Goal: Task Accomplishment & Management: Manage account settings

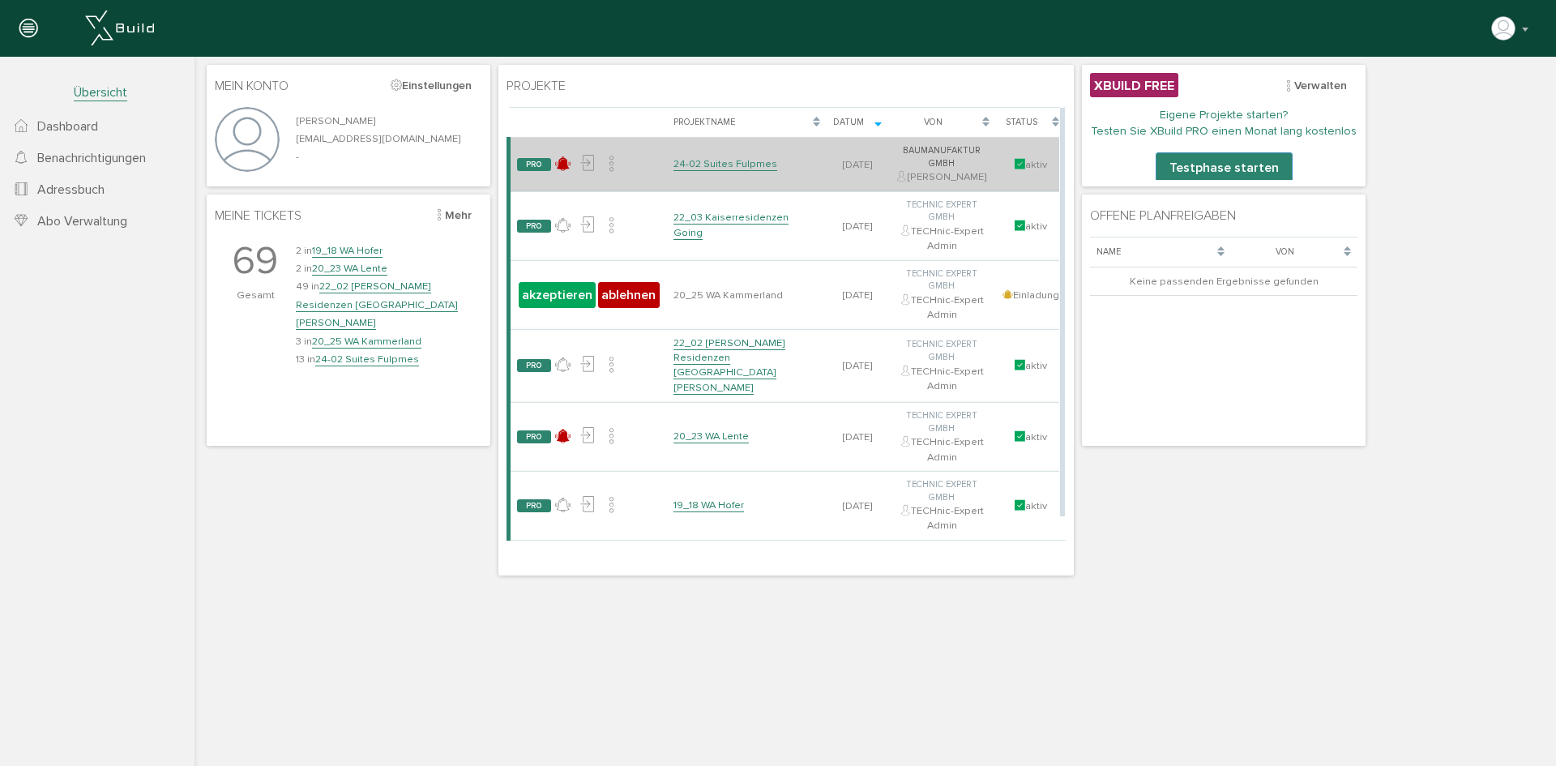
click at [748, 166] on link "24-02 Suites Fulpmes" at bounding box center [725, 164] width 104 height 14
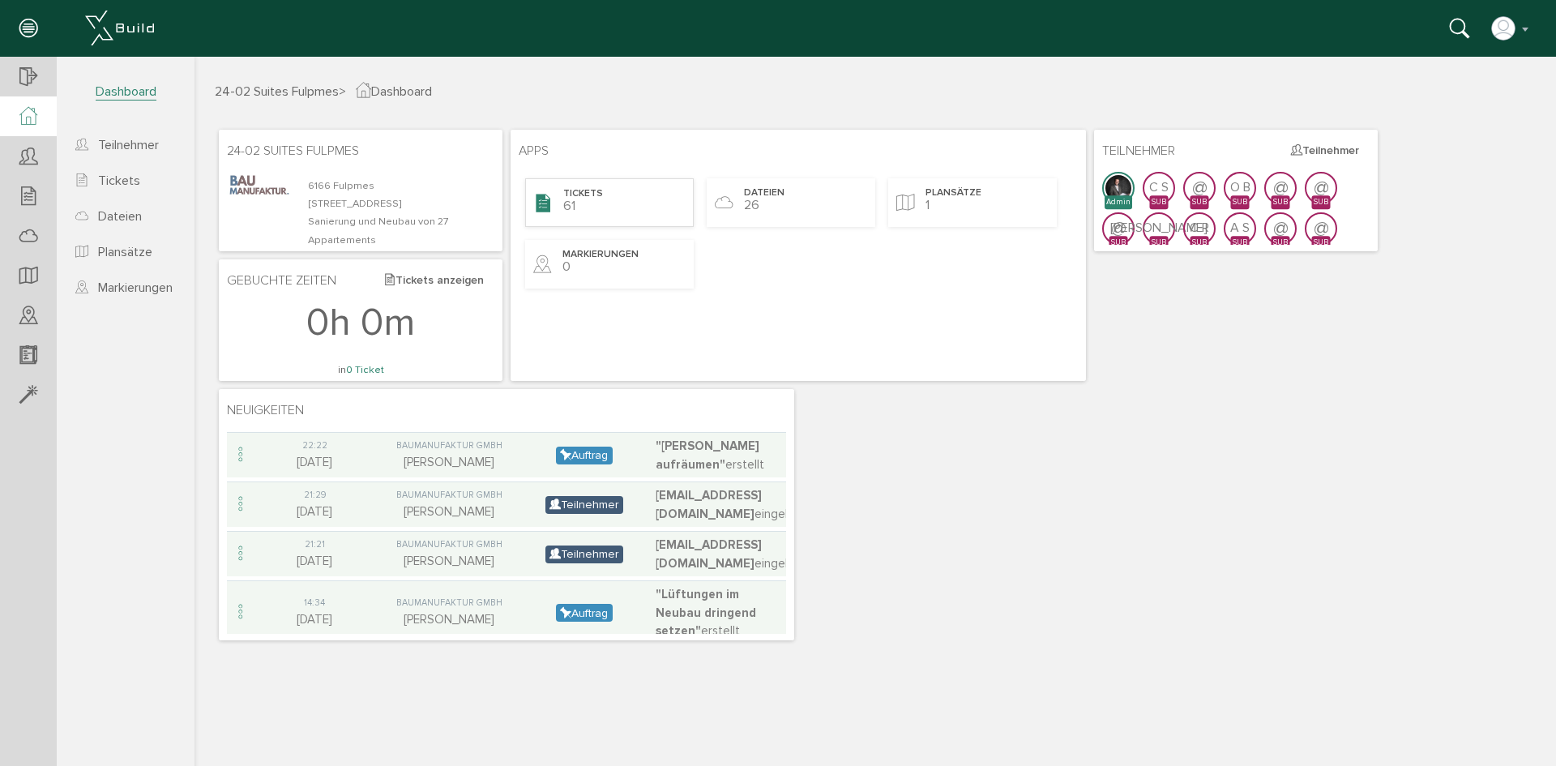
click at [566, 190] on span "Tickets" at bounding box center [583, 194] width 40 height 14
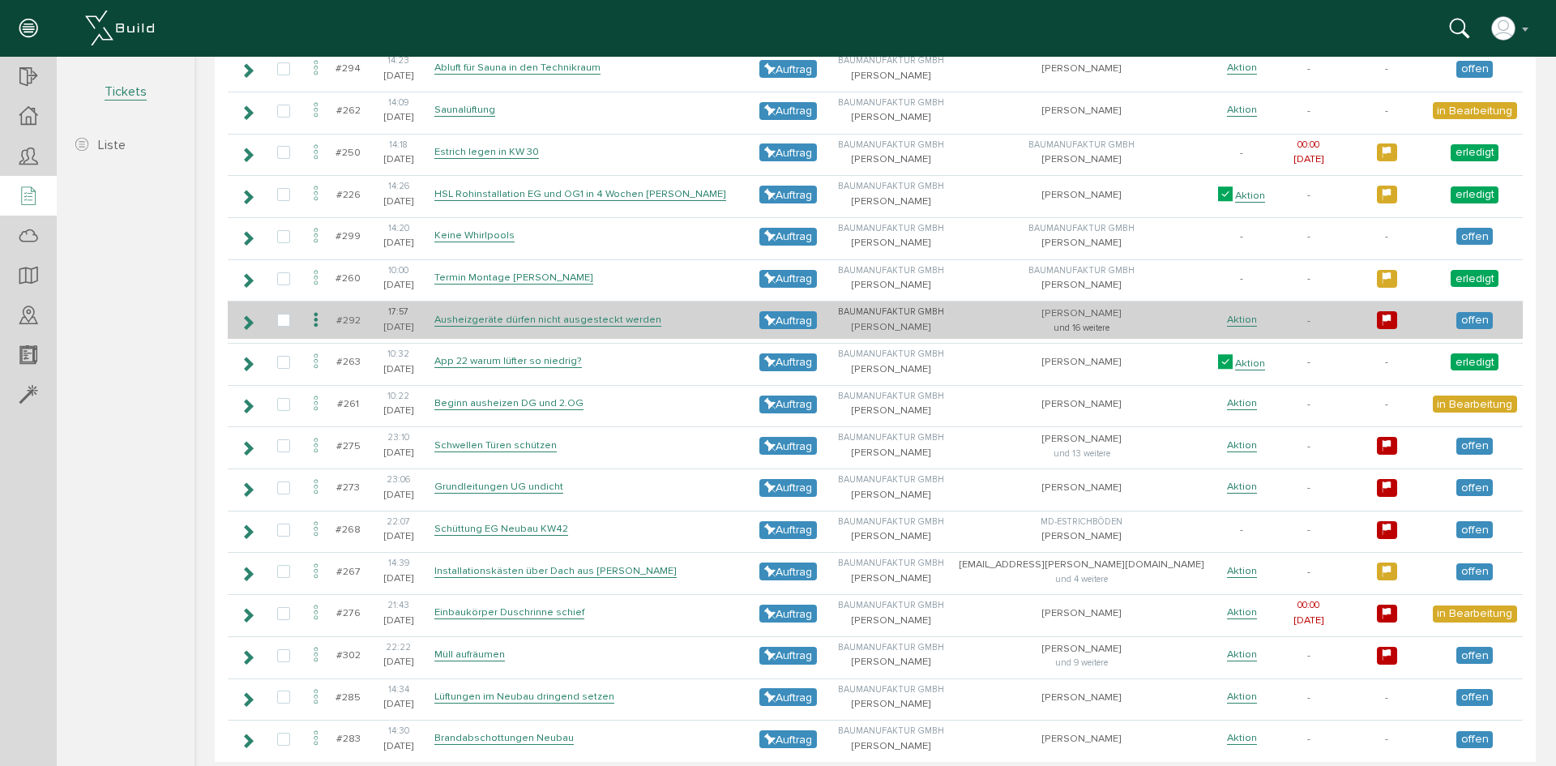
scroll to position [2182, 0]
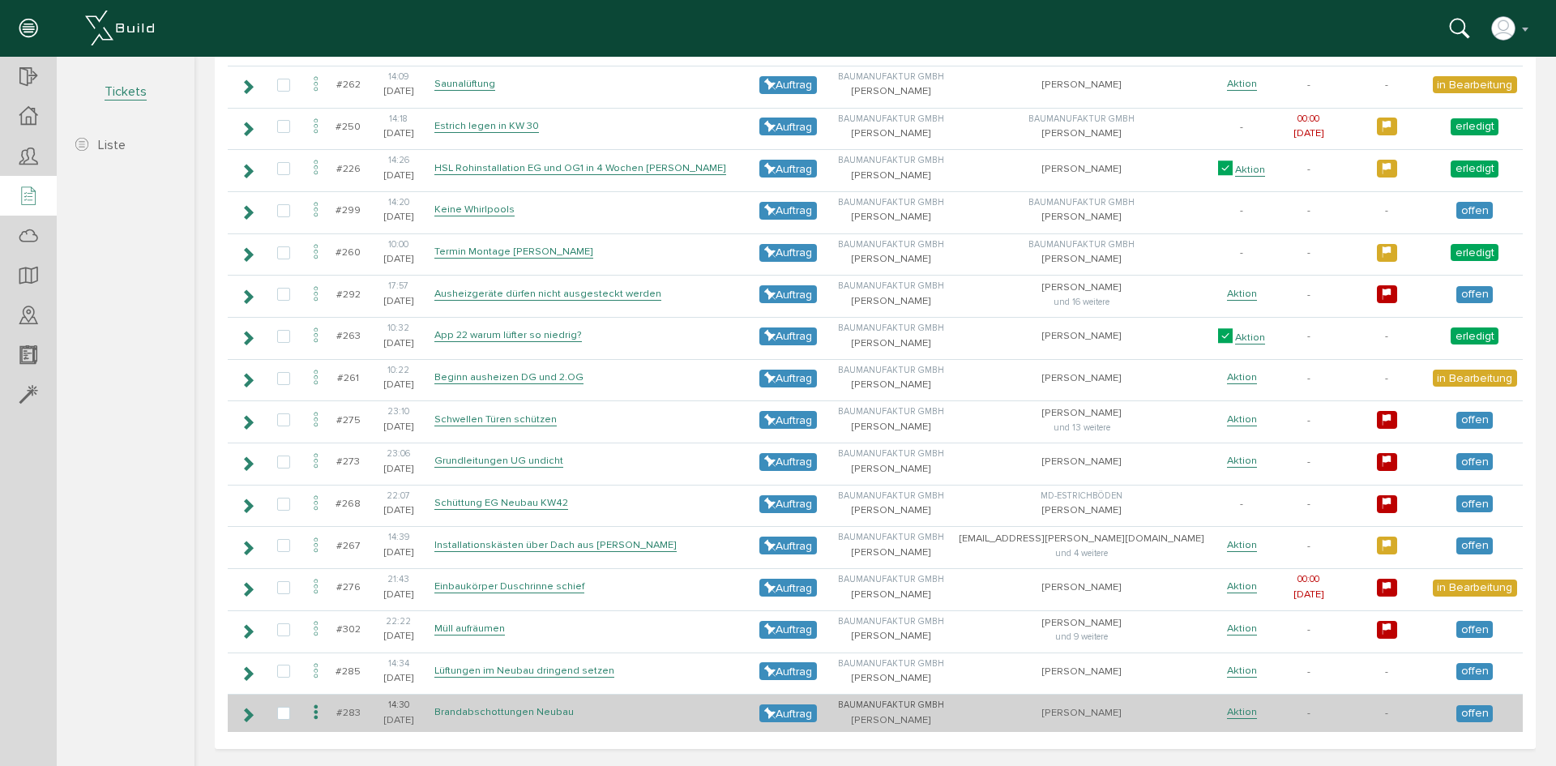
click at [536, 713] on link "Brandabschottungen Neubau" at bounding box center [503, 712] width 139 height 14
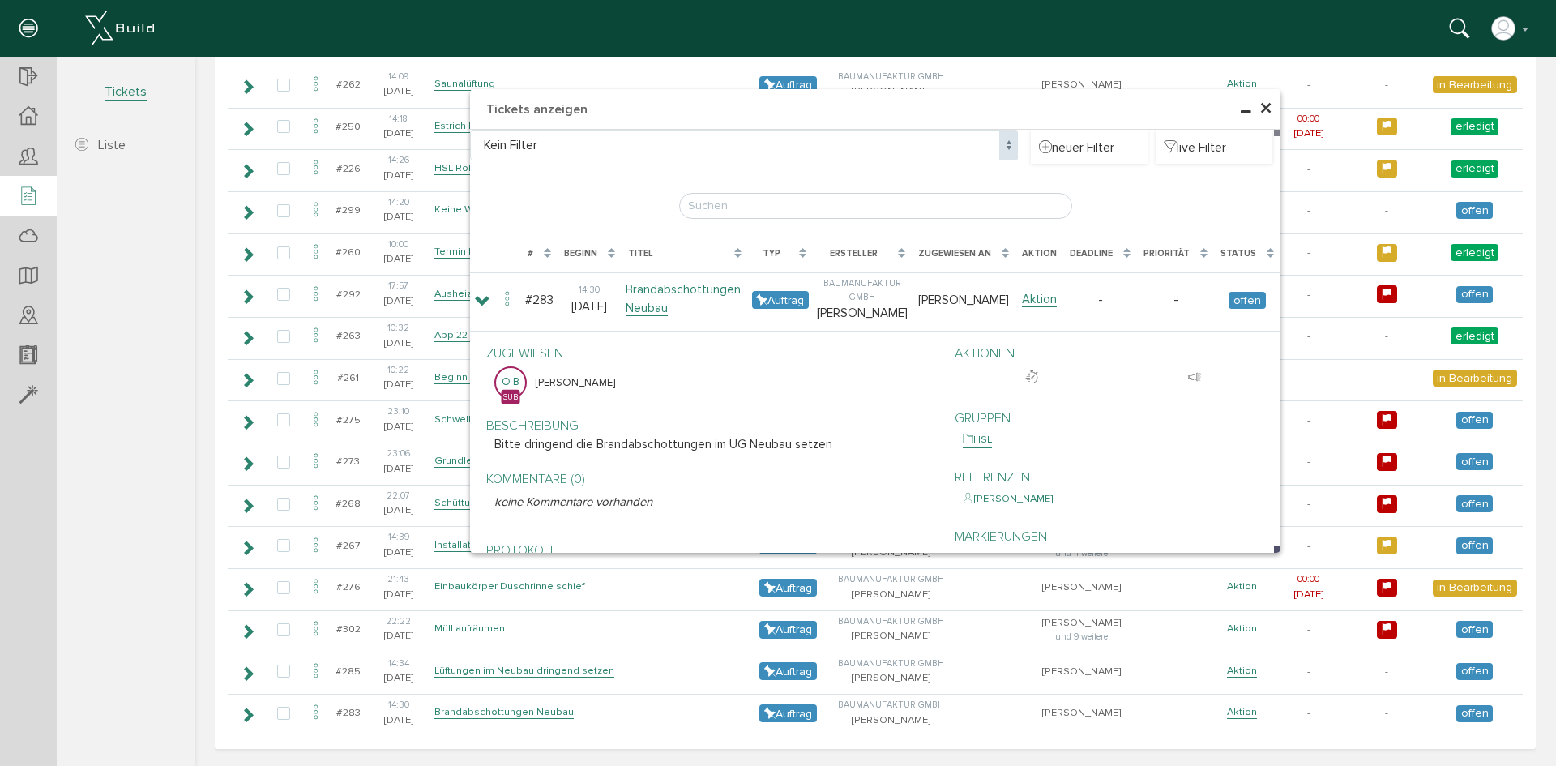
click at [1259, 112] on span "×" at bounding box center [1265, 109] width 13 height 32
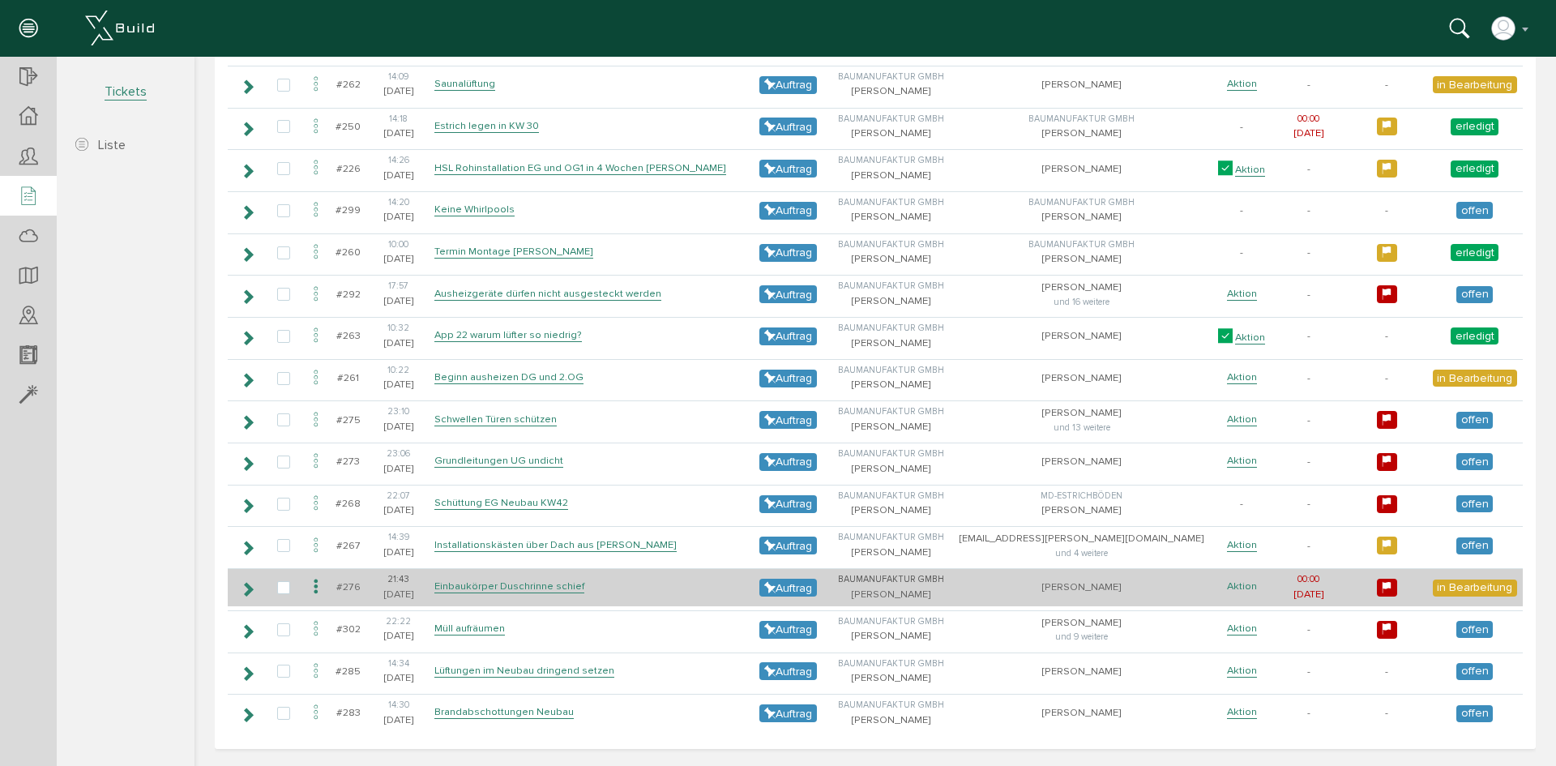
click at [1227, 581] on link "Aktion" at bounding box center [1242, 586] width 30 height 14
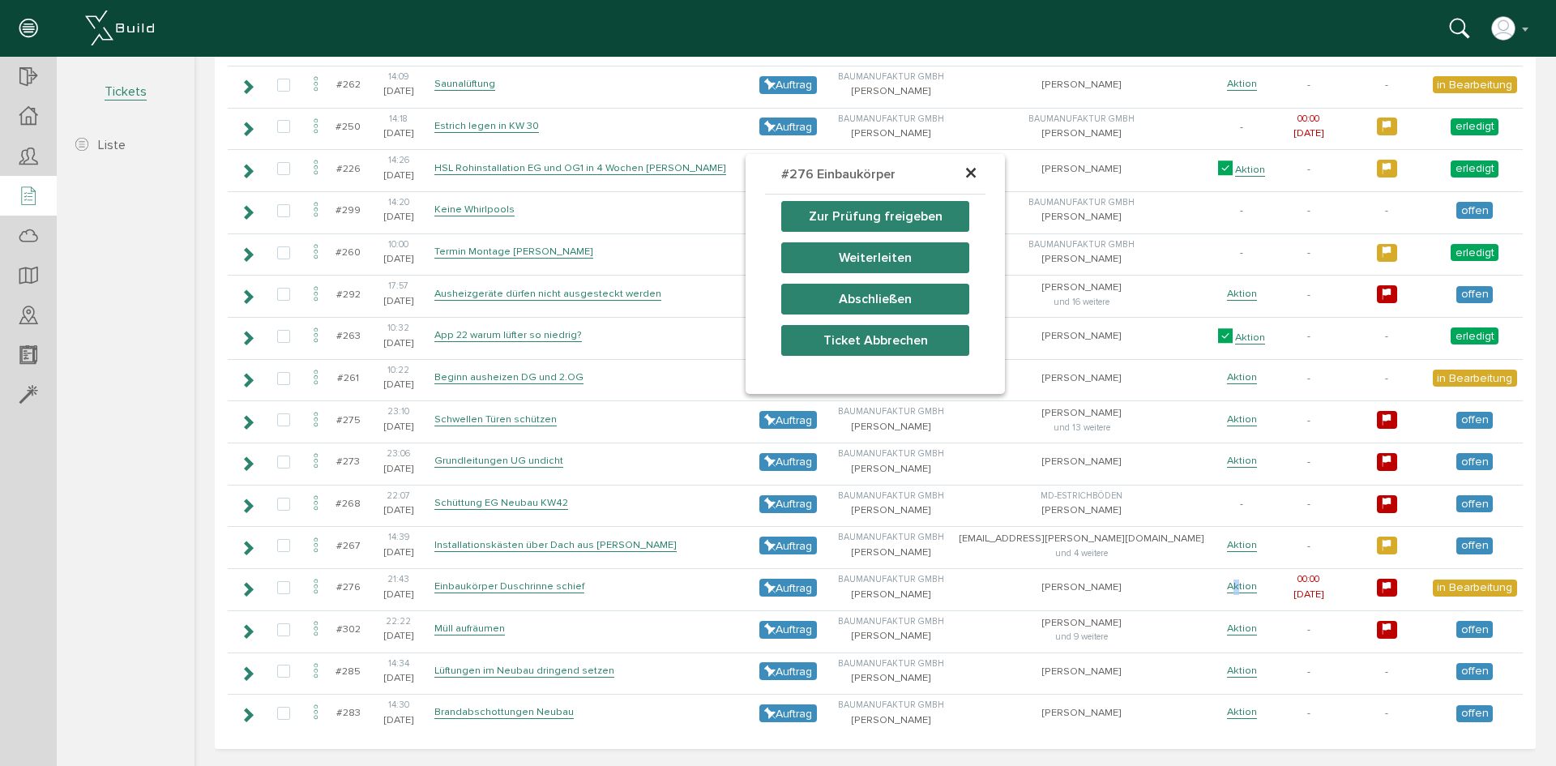
click at [911, 215] on button "Zur Prüfung freigeben" at bounding box center [875, 216] width 188 height 31
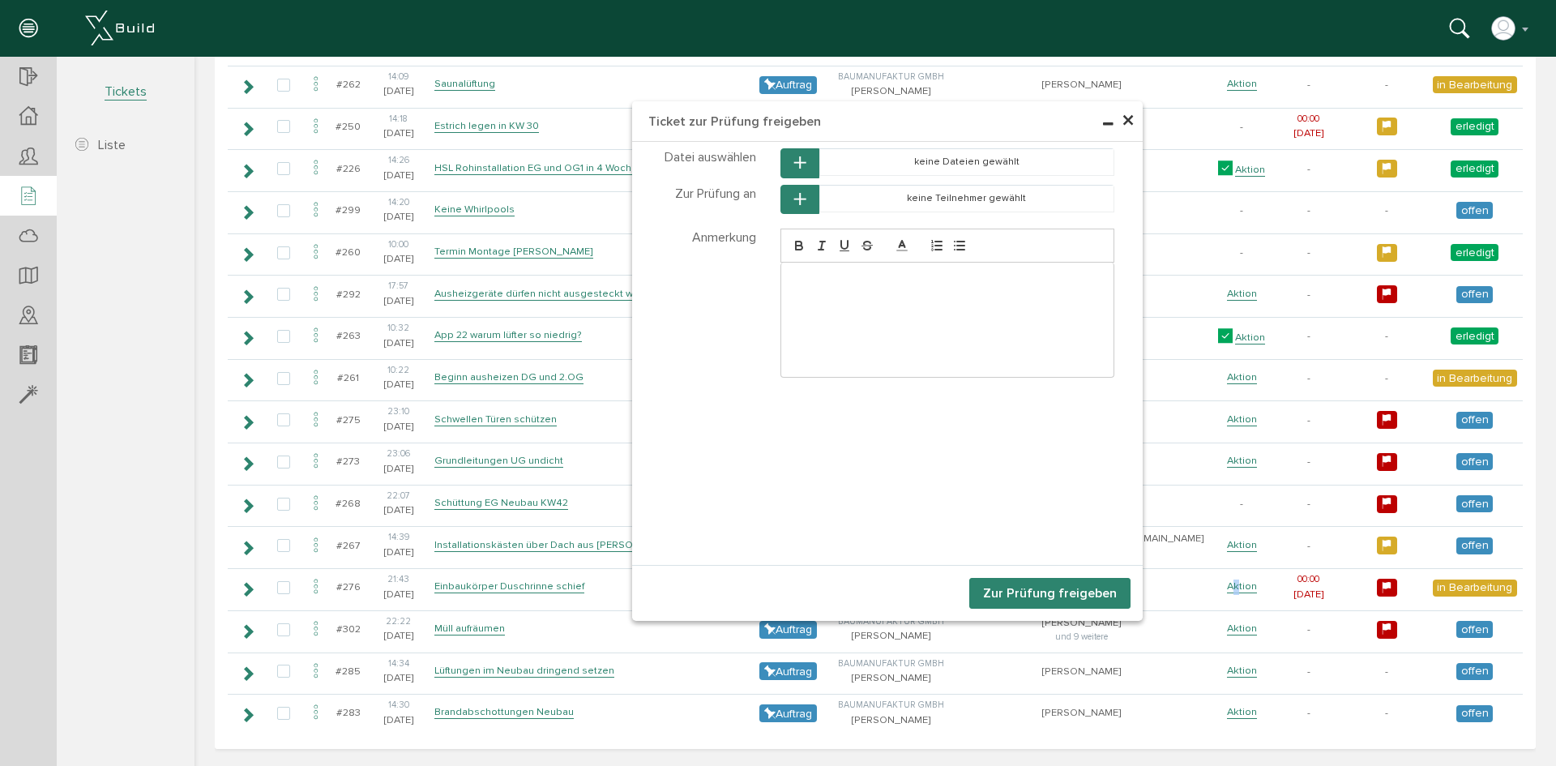
click at [1122, 116] on span "×" at bounding box center [1128, 121] width 13 height 32
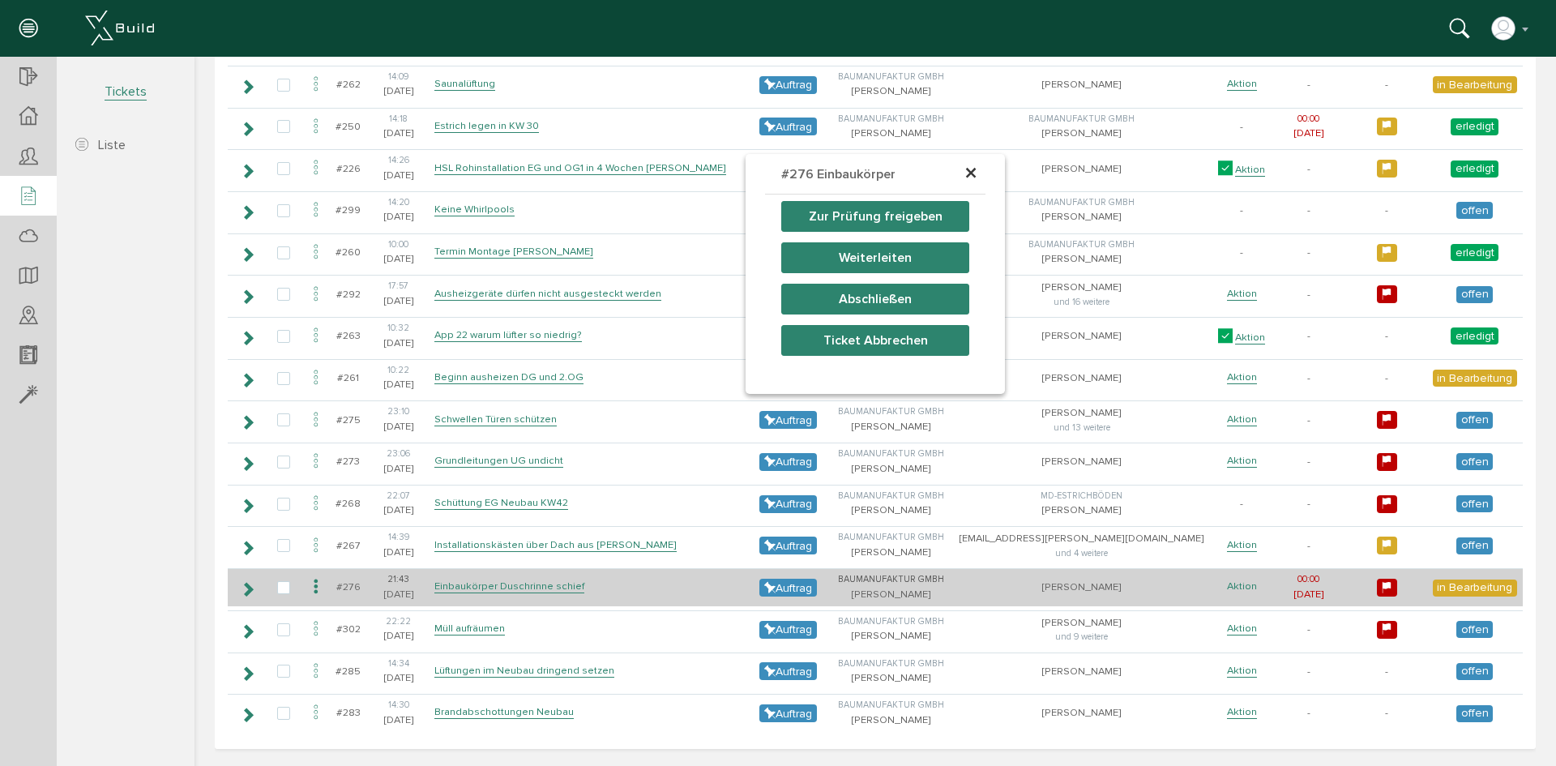
click at [1227, 581] on link "Aktion" at bounding box center [1242, 586] width 30 height 14
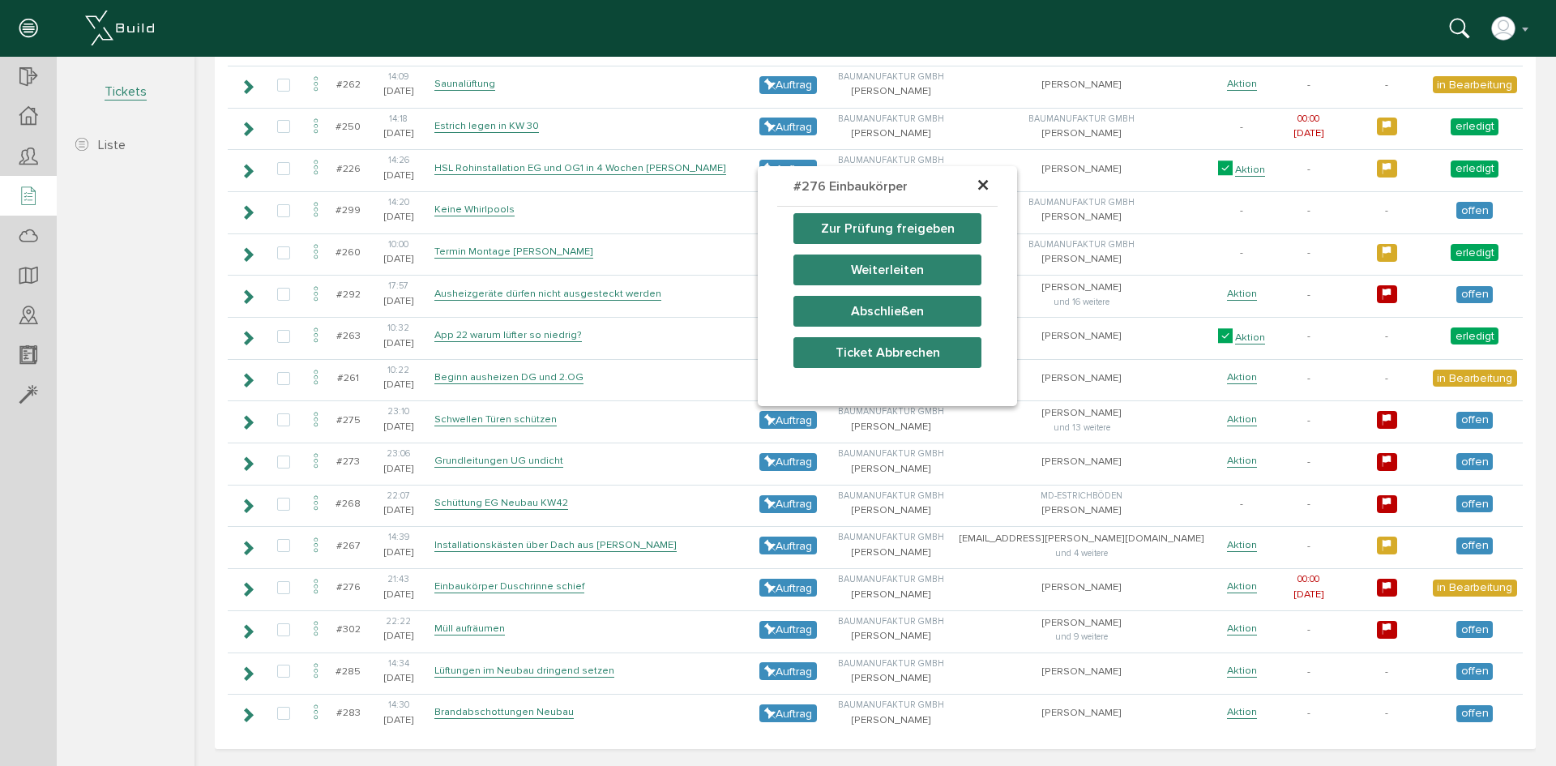
click at [909, 309] on button "Abschließen" at bounding box center [887, 311] width 188 height 31
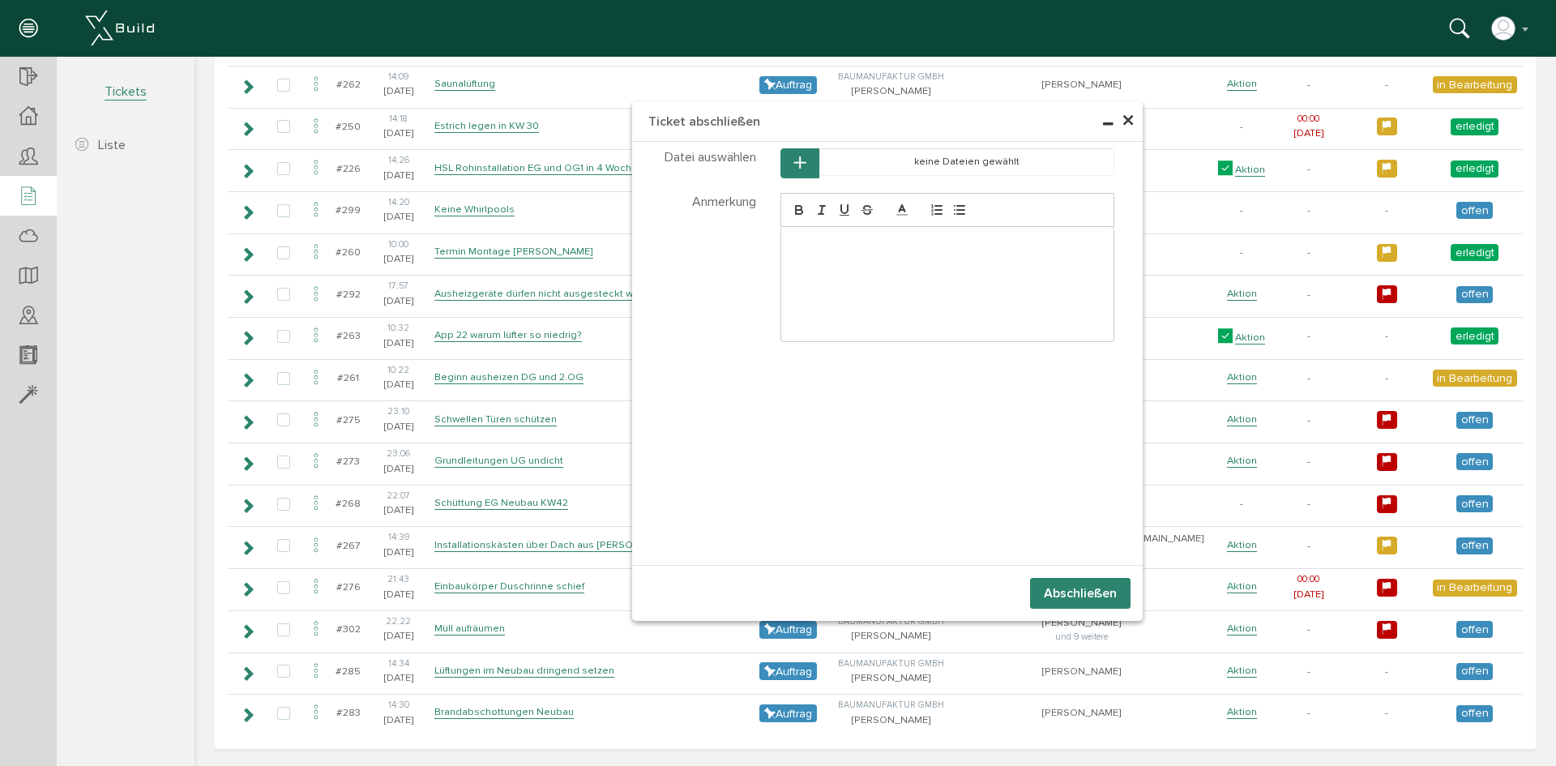
click at [1055, 590] on button "Abschließen" at bounding box center [1080, 593] width 100 height 31
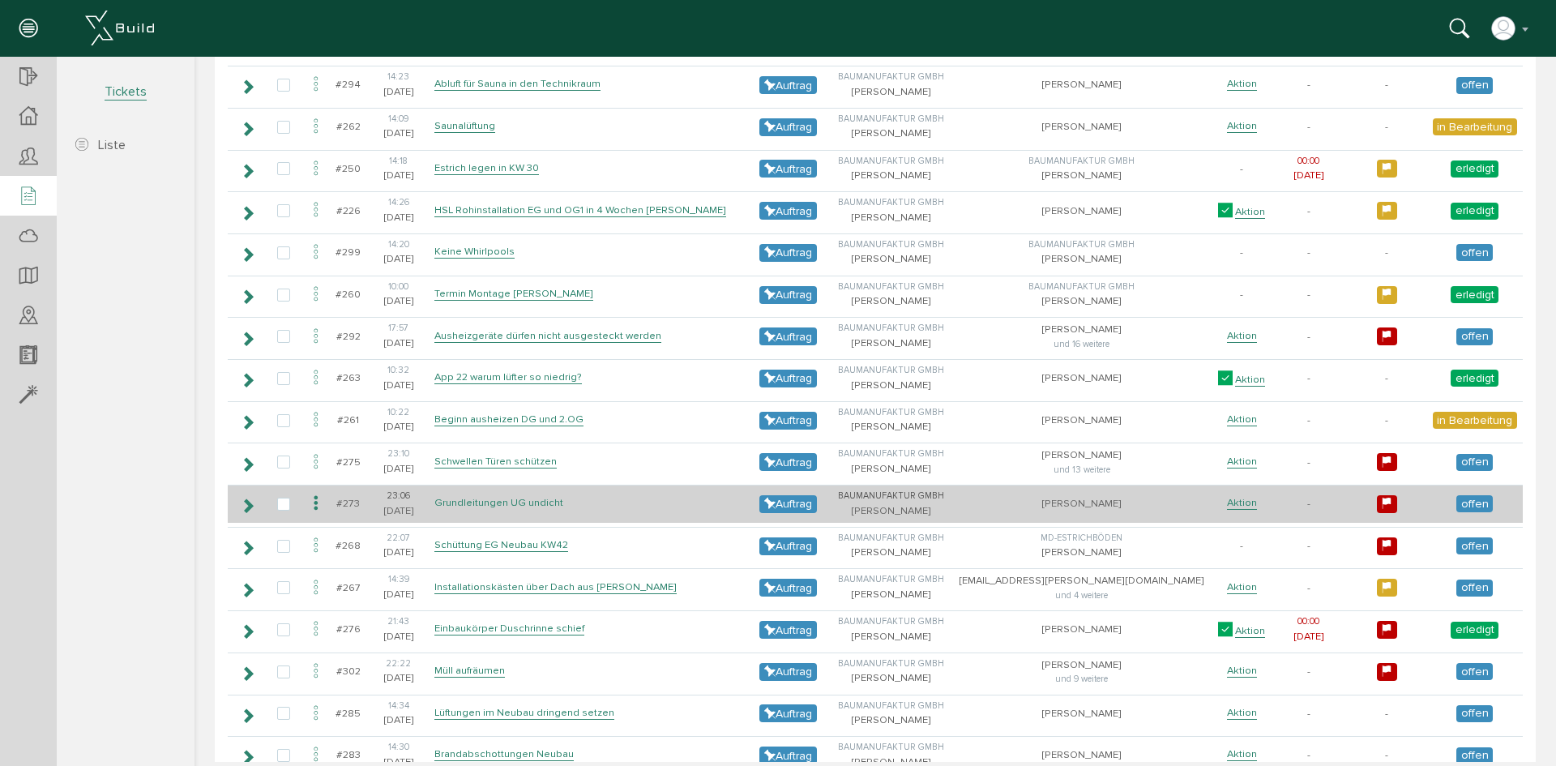
click at [550, 500] on link "Grundleitungen UG undicht" at bounding box center [498, 503] width 129 height 14
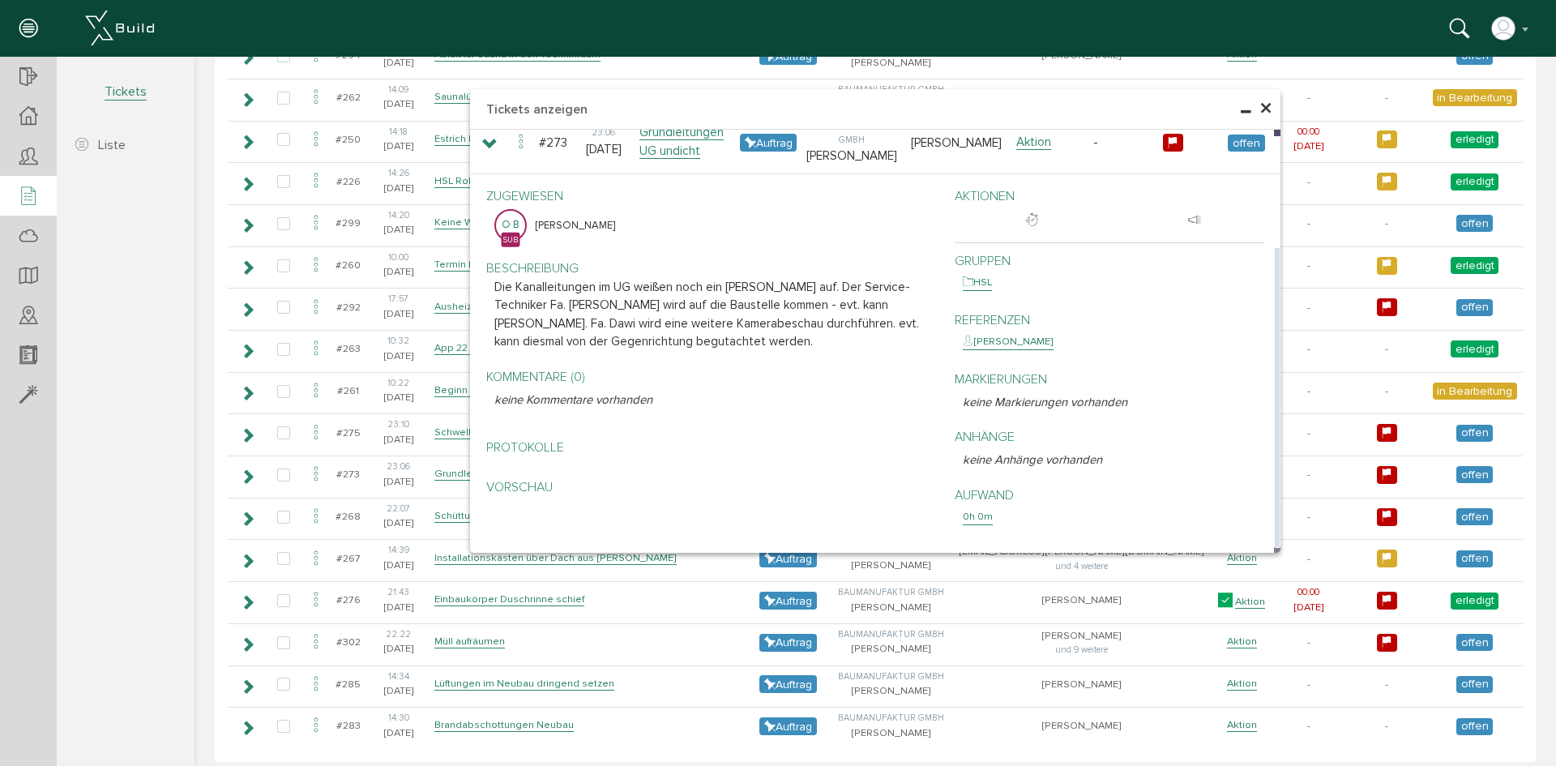
scroll to position [2225, 0]
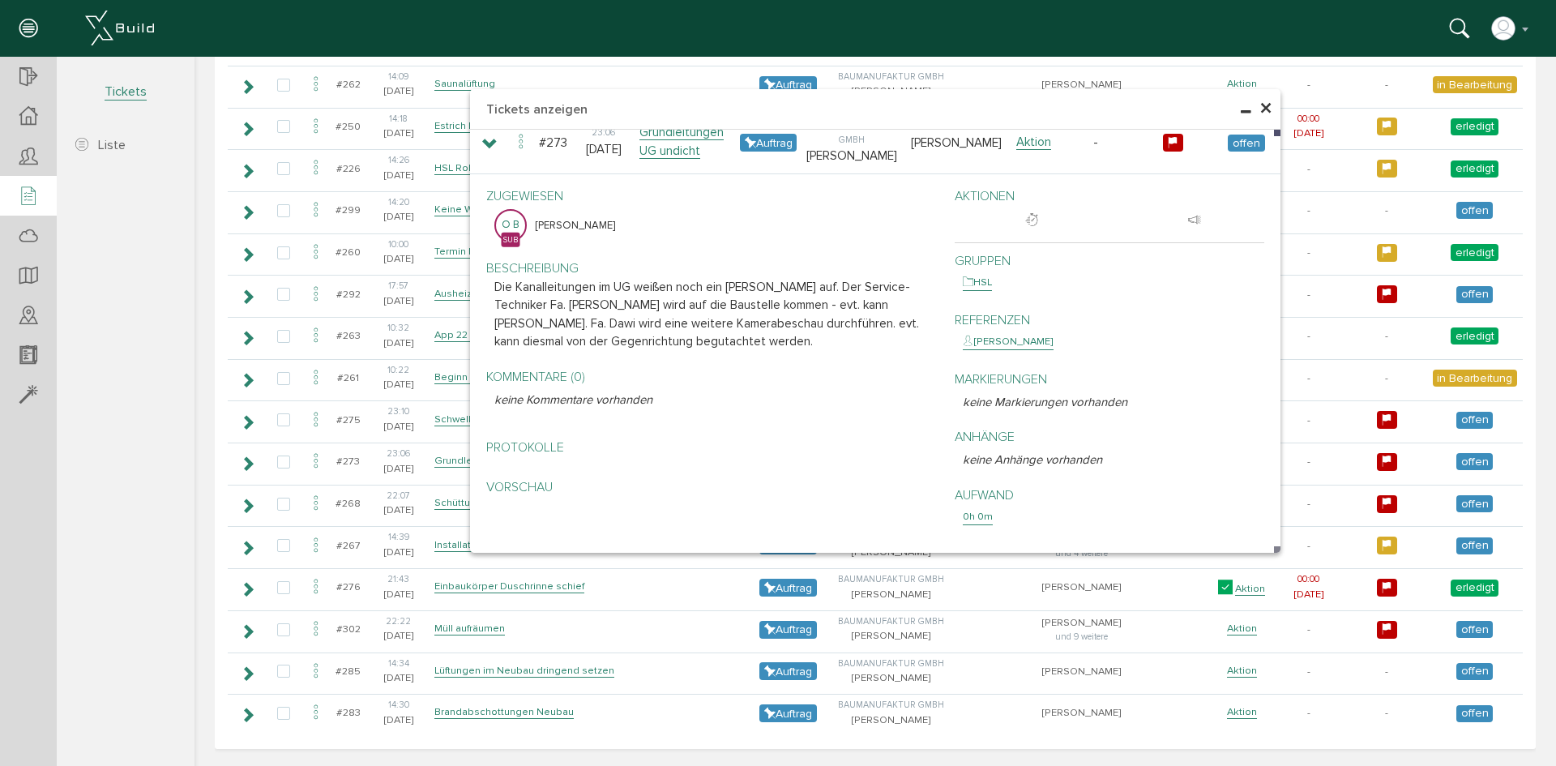
click at [1261, 106] on span "×" at bounding box center [1265, 109] width 13 height 32
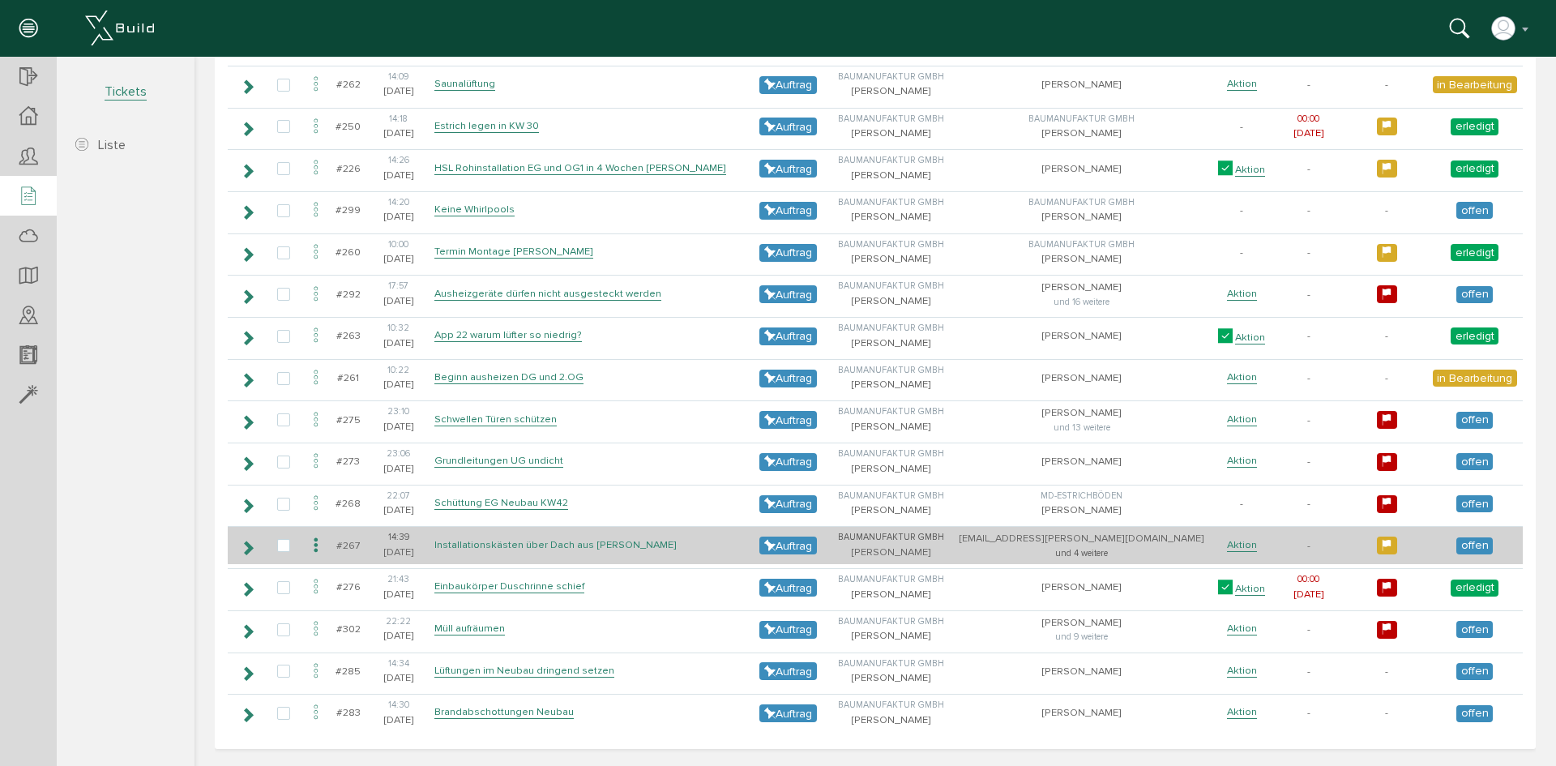
click at [549, 541] on link "Installationskästen über Dach aus [PERSON_NAME]" at bounding box center [555, 545] width 242 height 14
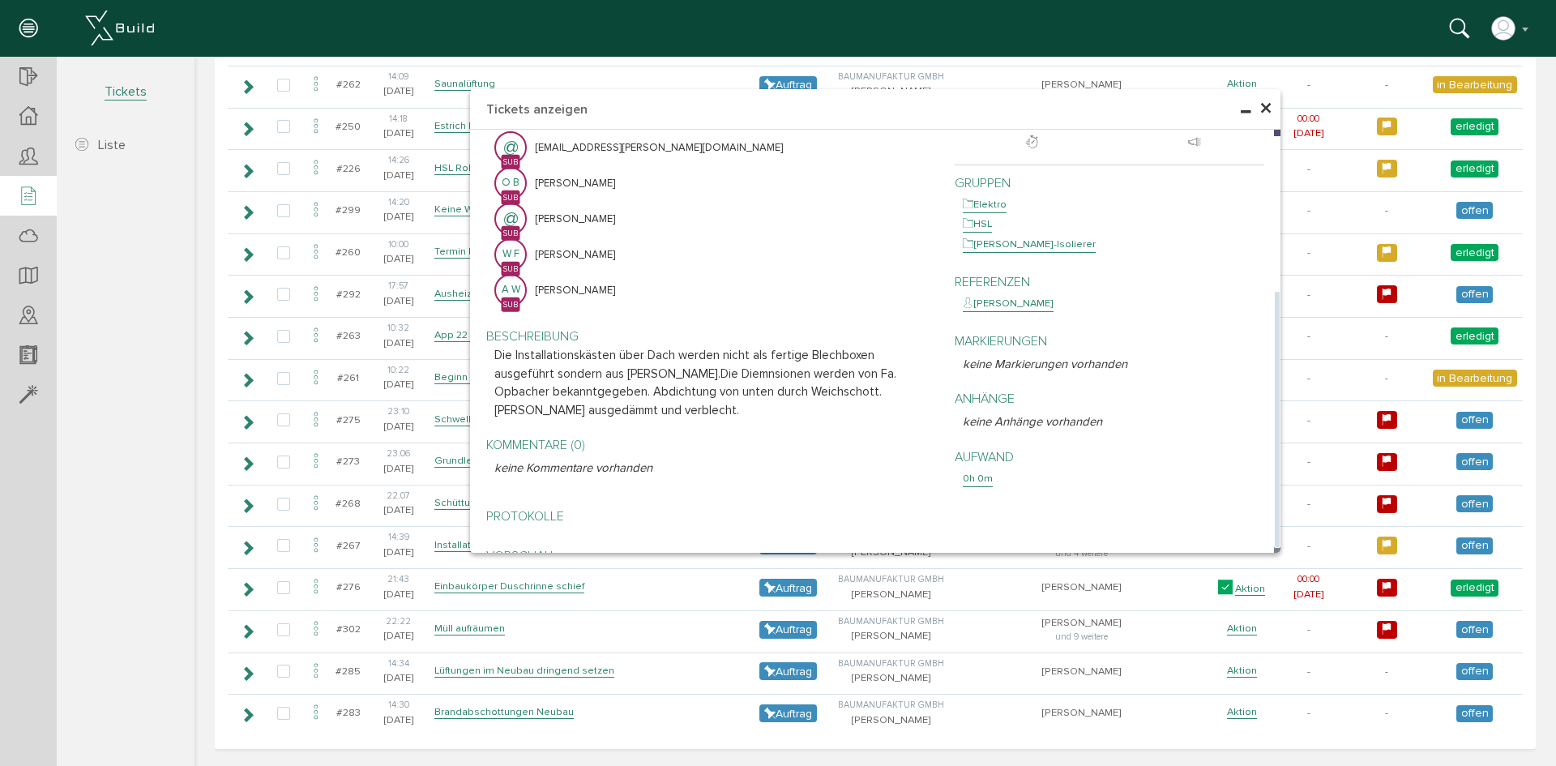
click at [543, 498] on div "Protokolle" at bounding box center [708, 518] width 444 height 40
click at [541, 506] on p "Protokolle" at bounding box center [712, 515] width 436 height 19
click at [1260, 105] on span "×" at bounding box center [1265, 109] width 13 height 32
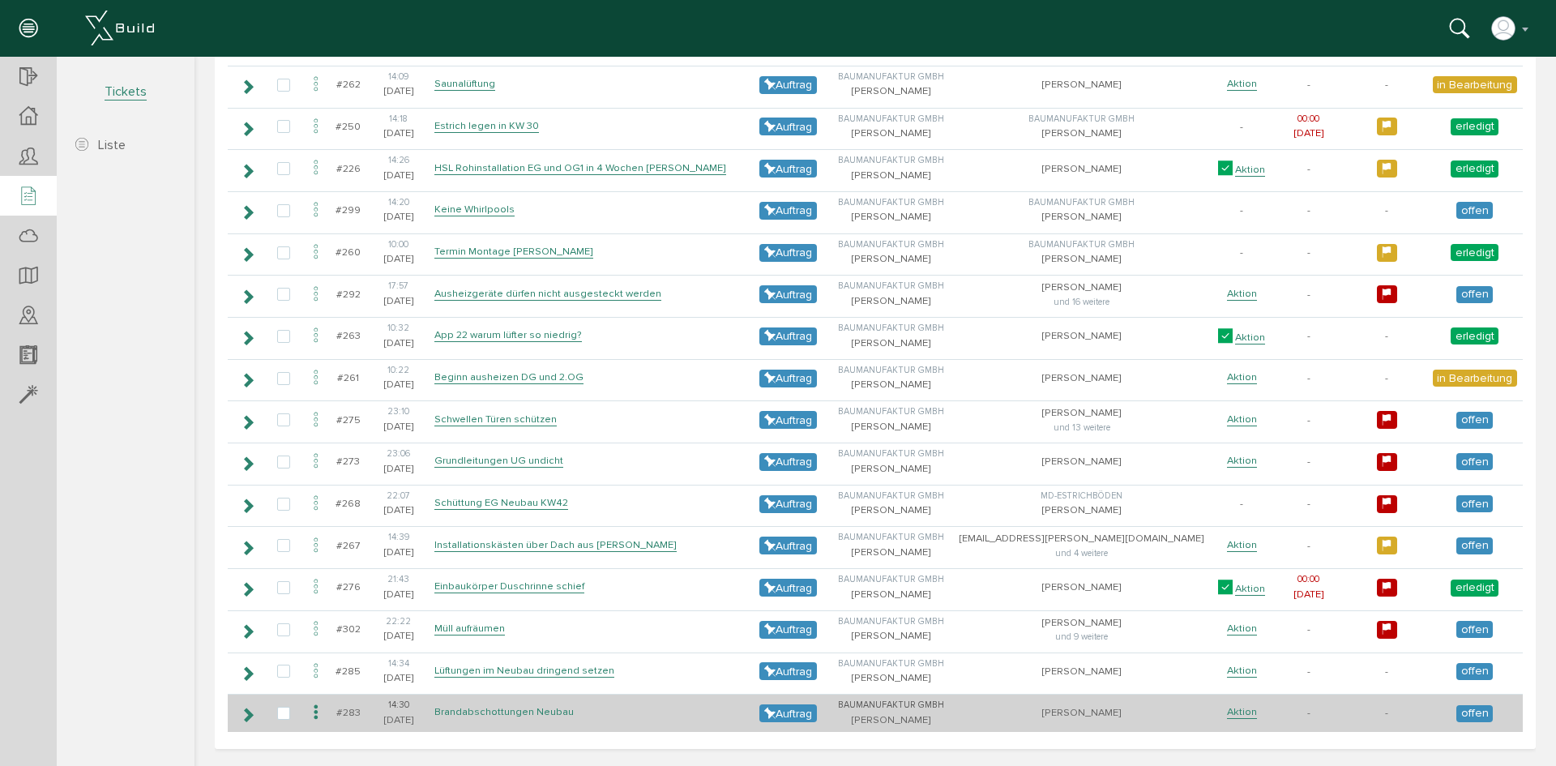
click at [554, 711] on link "Brandabschottungen Neubau" at bounding box center [503, 712] width 139 height 14
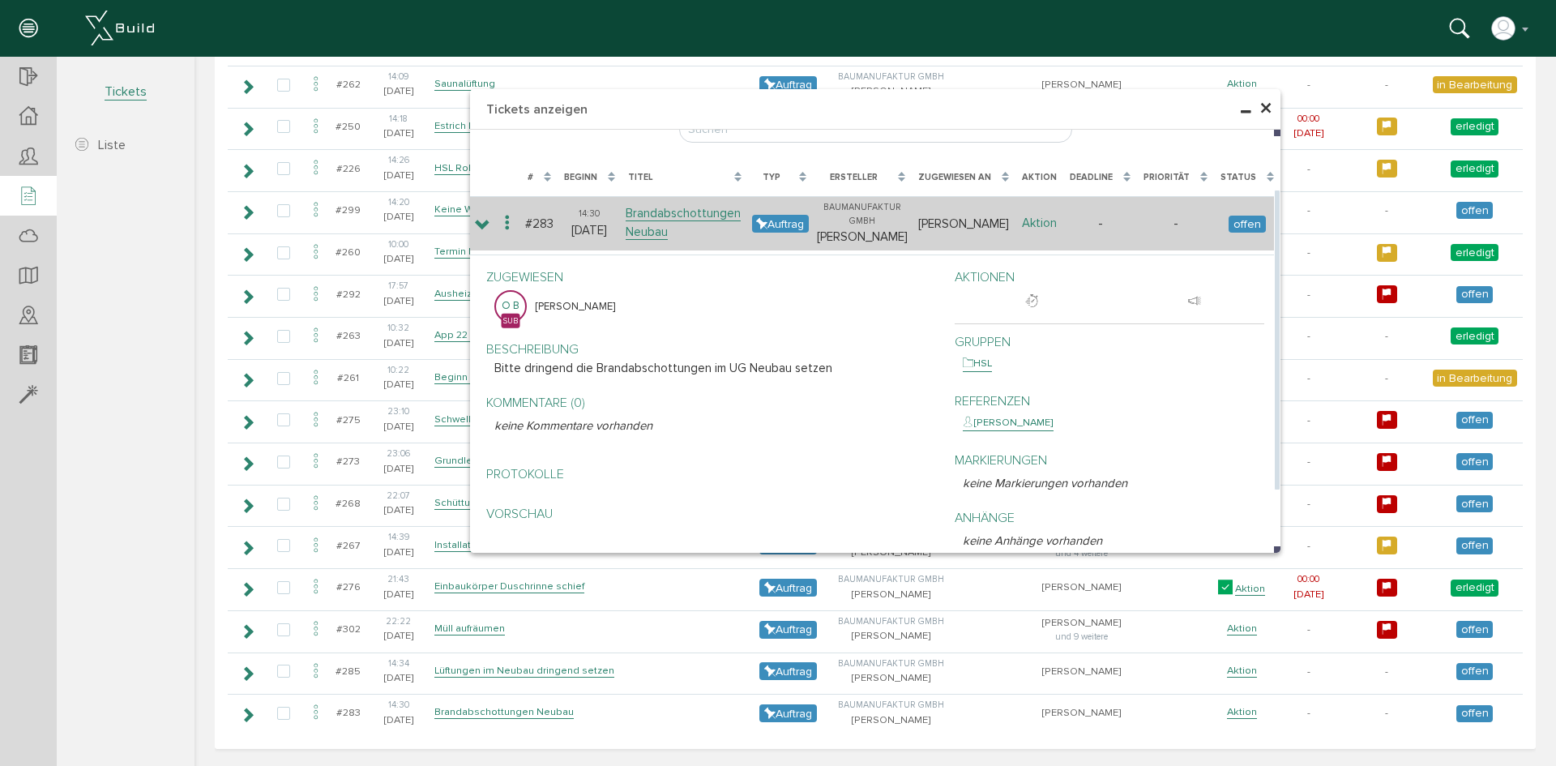
click at [1043, 222] on link "Aktion" at bounding box center [1039, 223] width 35 height 15
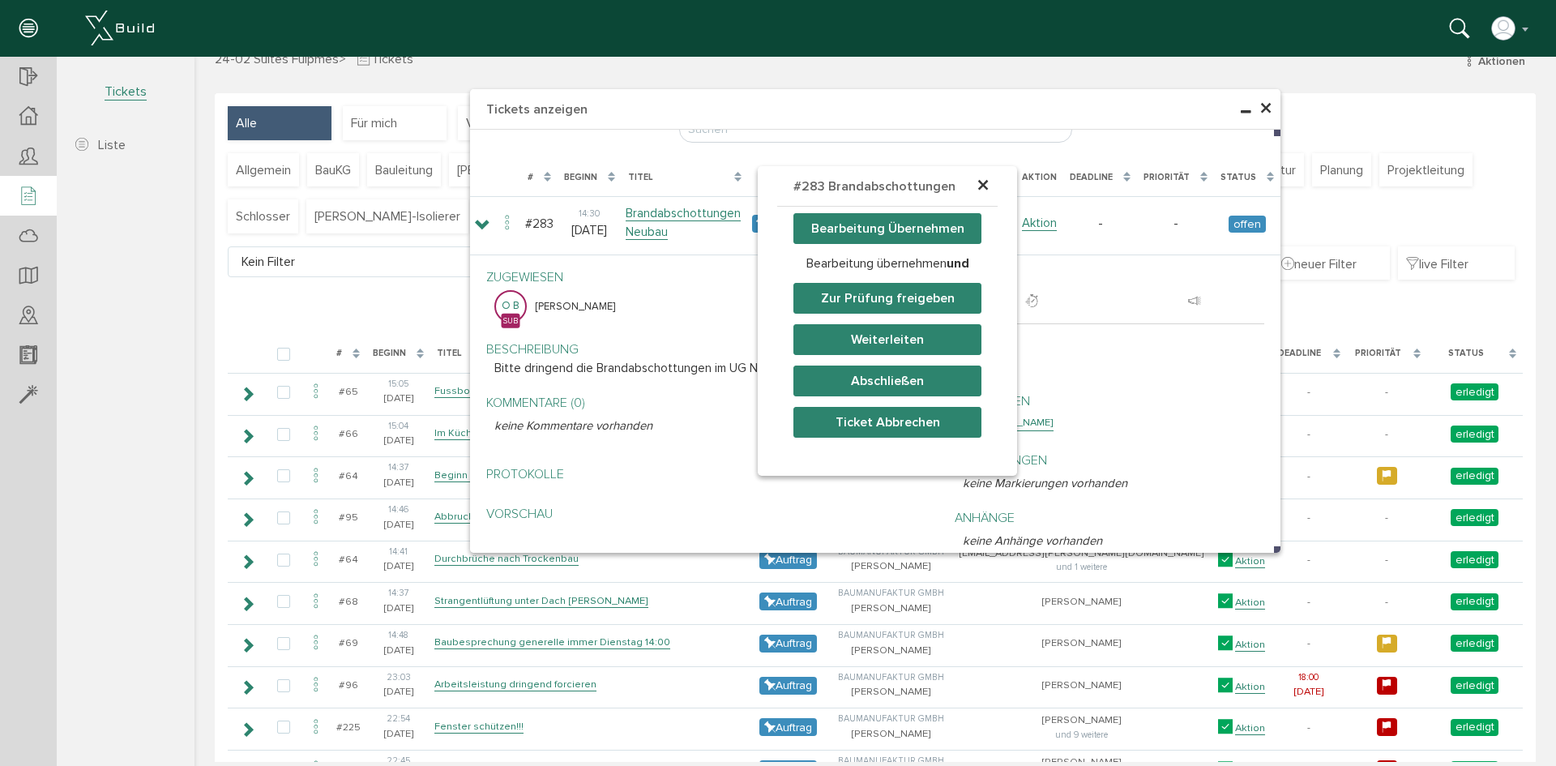
click at [693, 315] on div "× #283 Brandabschottungen Neubau Bearbeitung Übernehmen Bearbeitung übernehmen …" at bounding box center [874, 409] width 1361 height 640
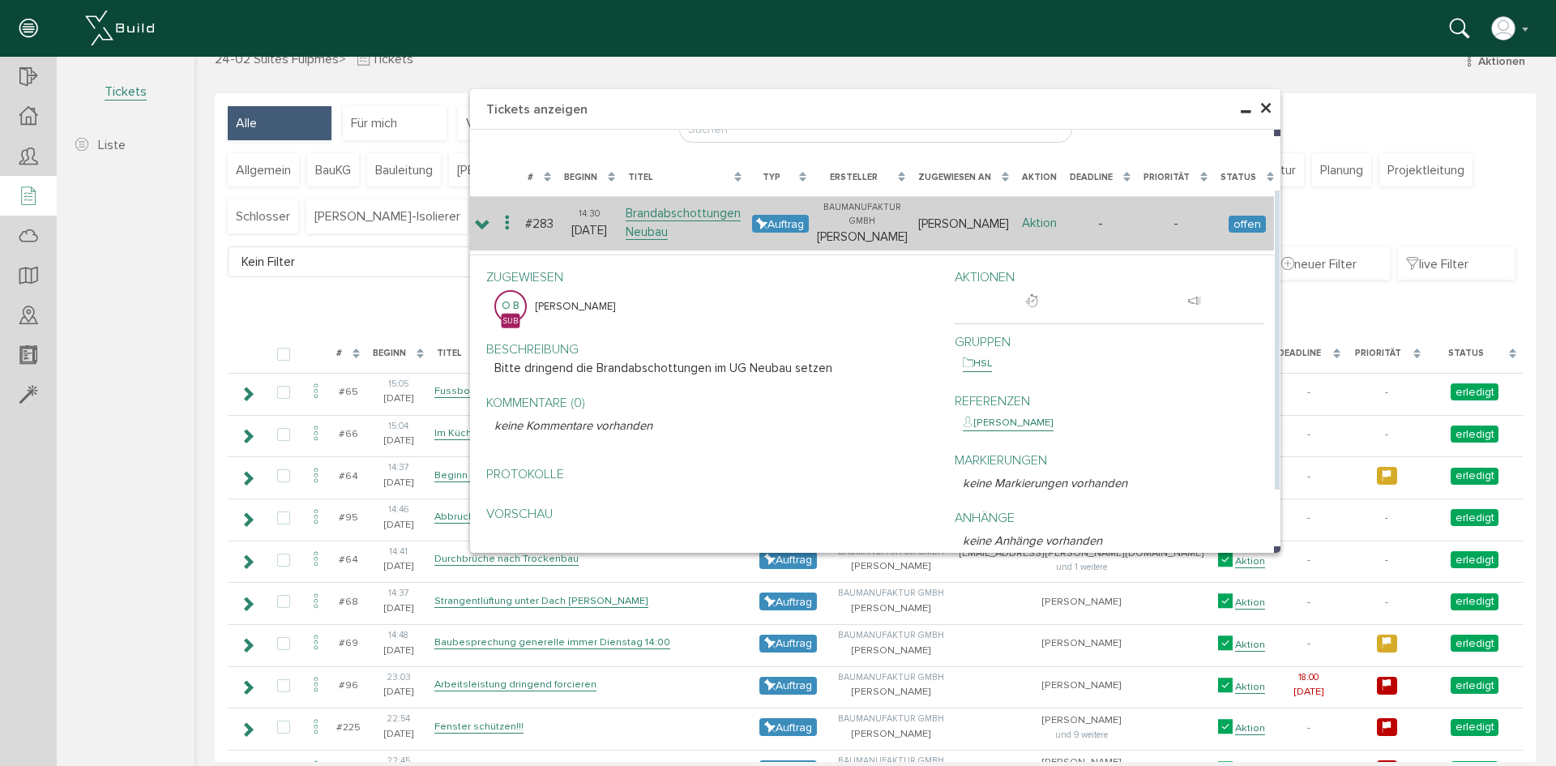
click at [1039, 220] on link "Aktion" at bounding box center [1039, 223] width 35 height 15
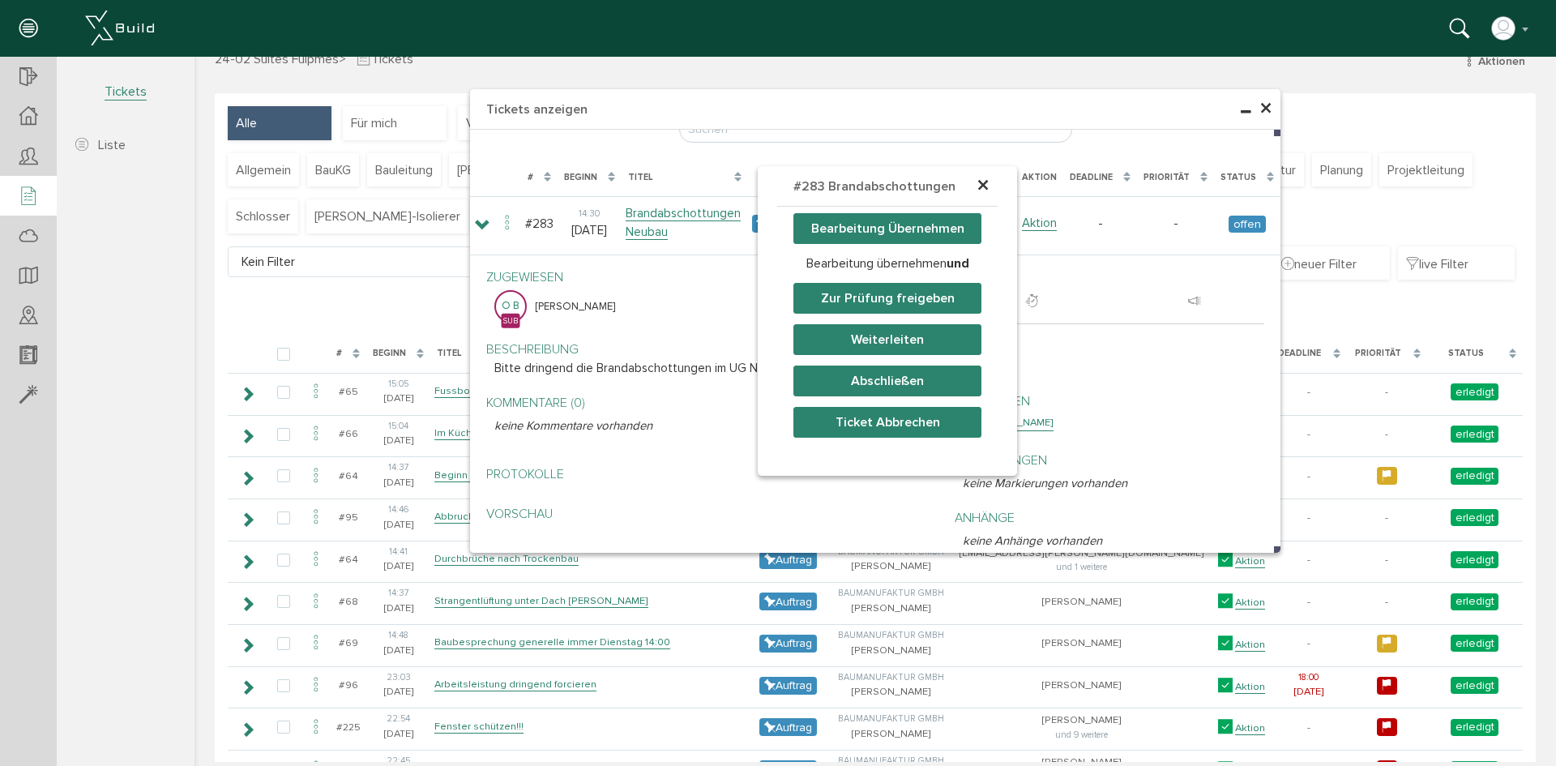
click at [932, 235] on button "Bearbeitung Übernehmen" at bounding box center [887, 228] width 188 height 31
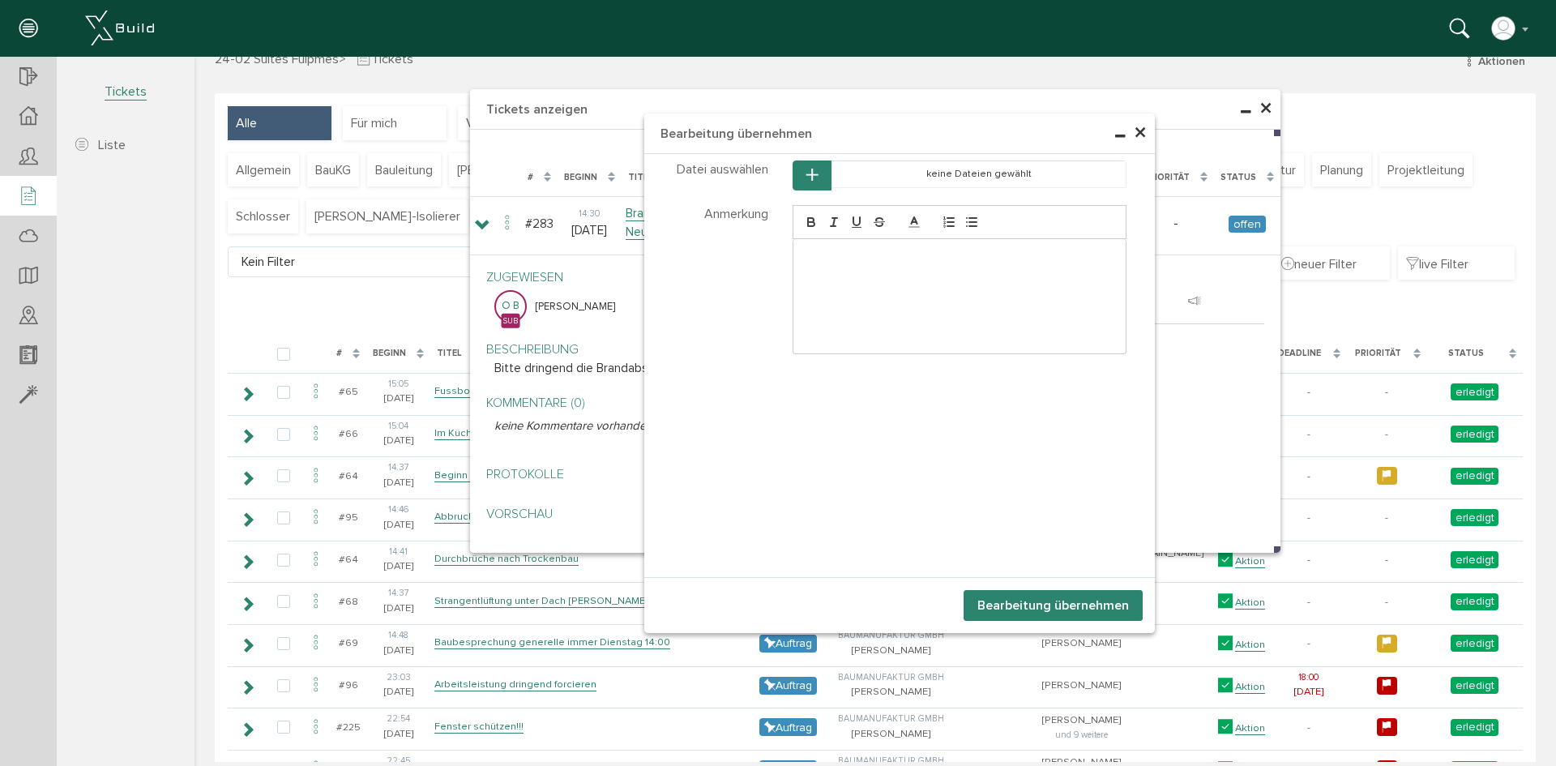
click at [1036, 602] on button "Bearbeitung übernehmen" at bounding box center [1053, 605] width 179 height 31
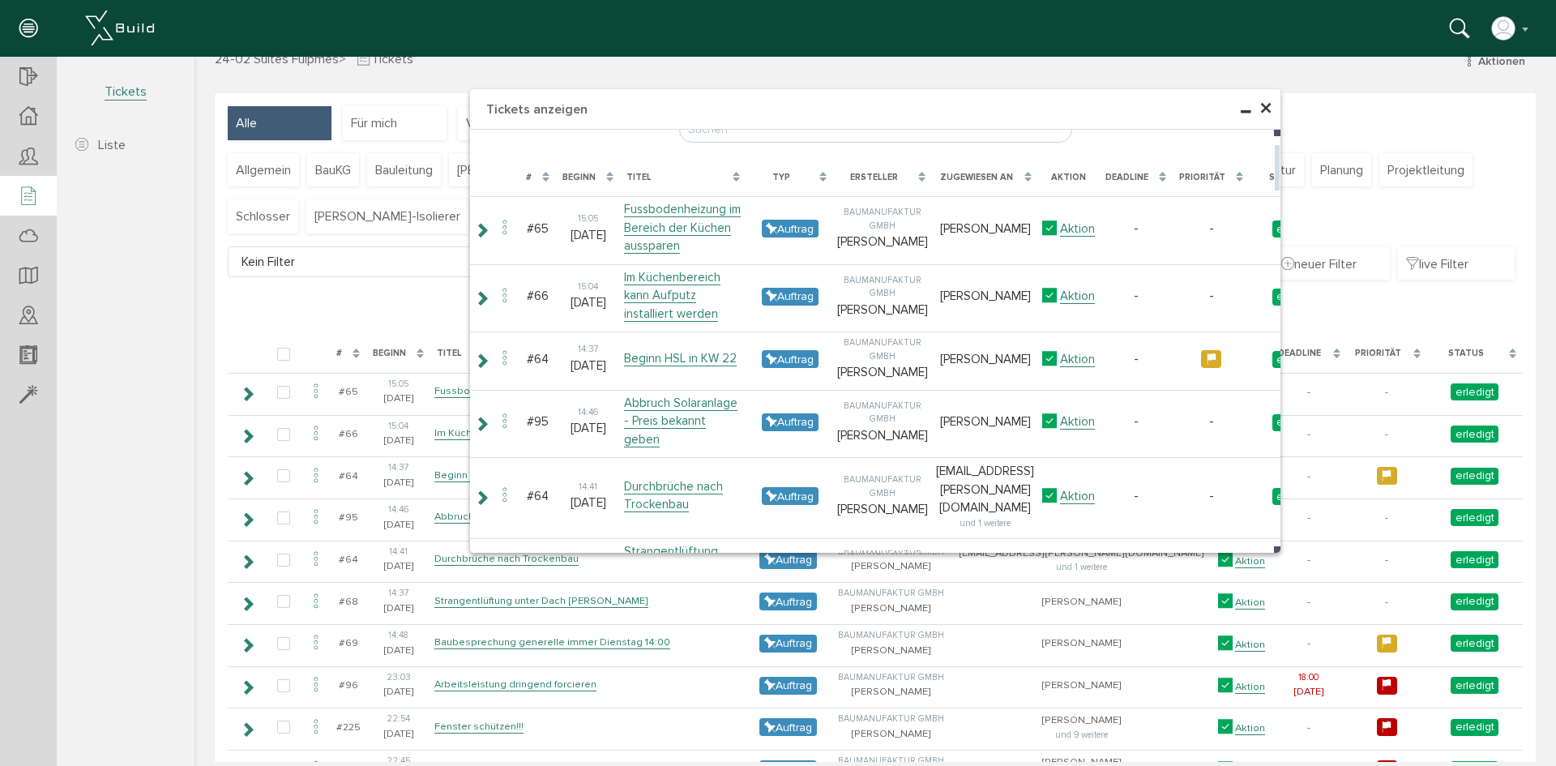
click at [1265, 115] on span "×" at bounding box center [1265, 109] width 13 height 32
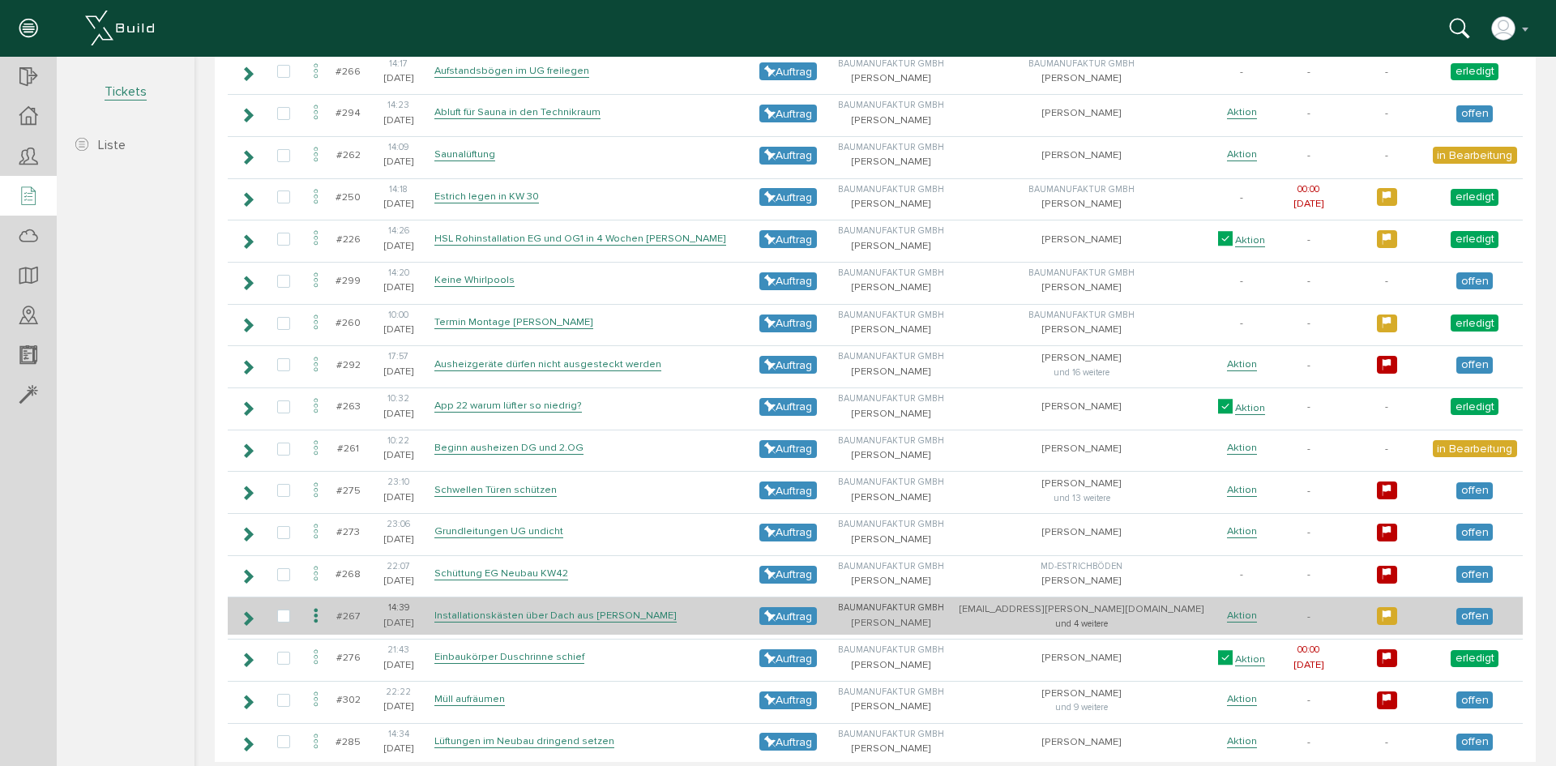
scroll to position [2225, 0]
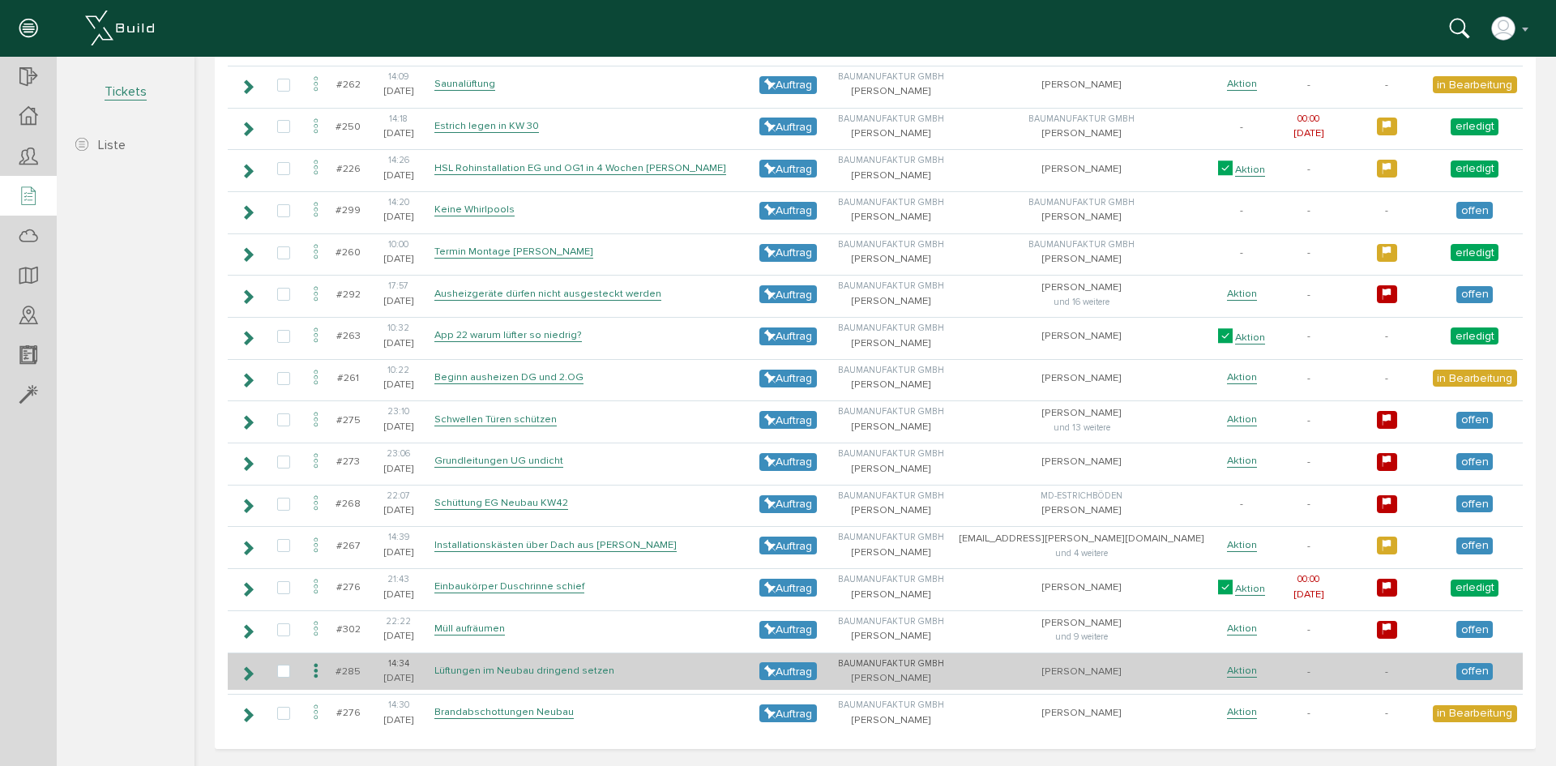
click at [532, 675] on link "Lüftungen im Neubau dringend setzen" at bounding box center [524, 671] width 180 height 14
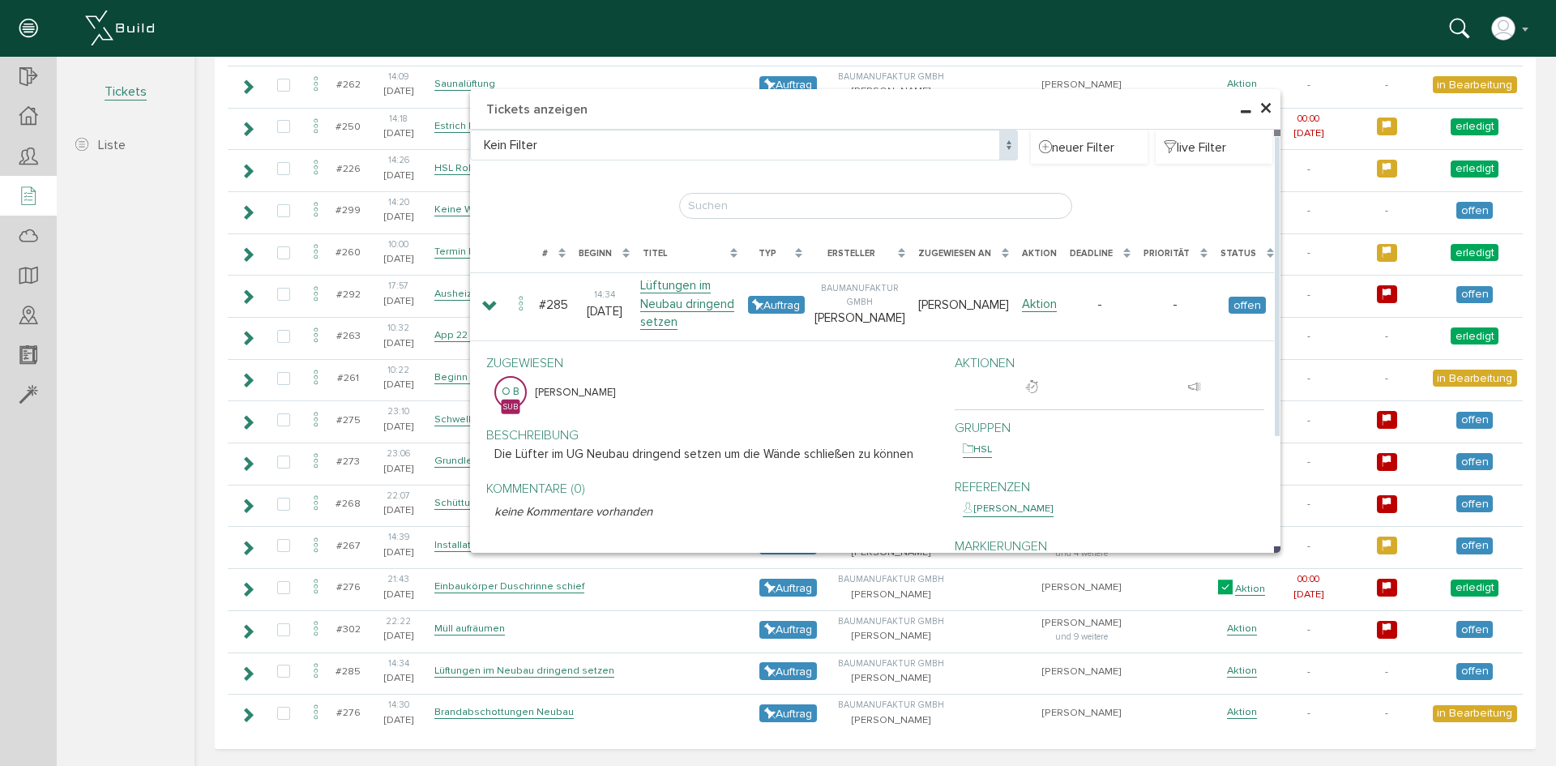
click at [1262, 102] on span "×" at bounding box center [1265, 109] width 13 height 32
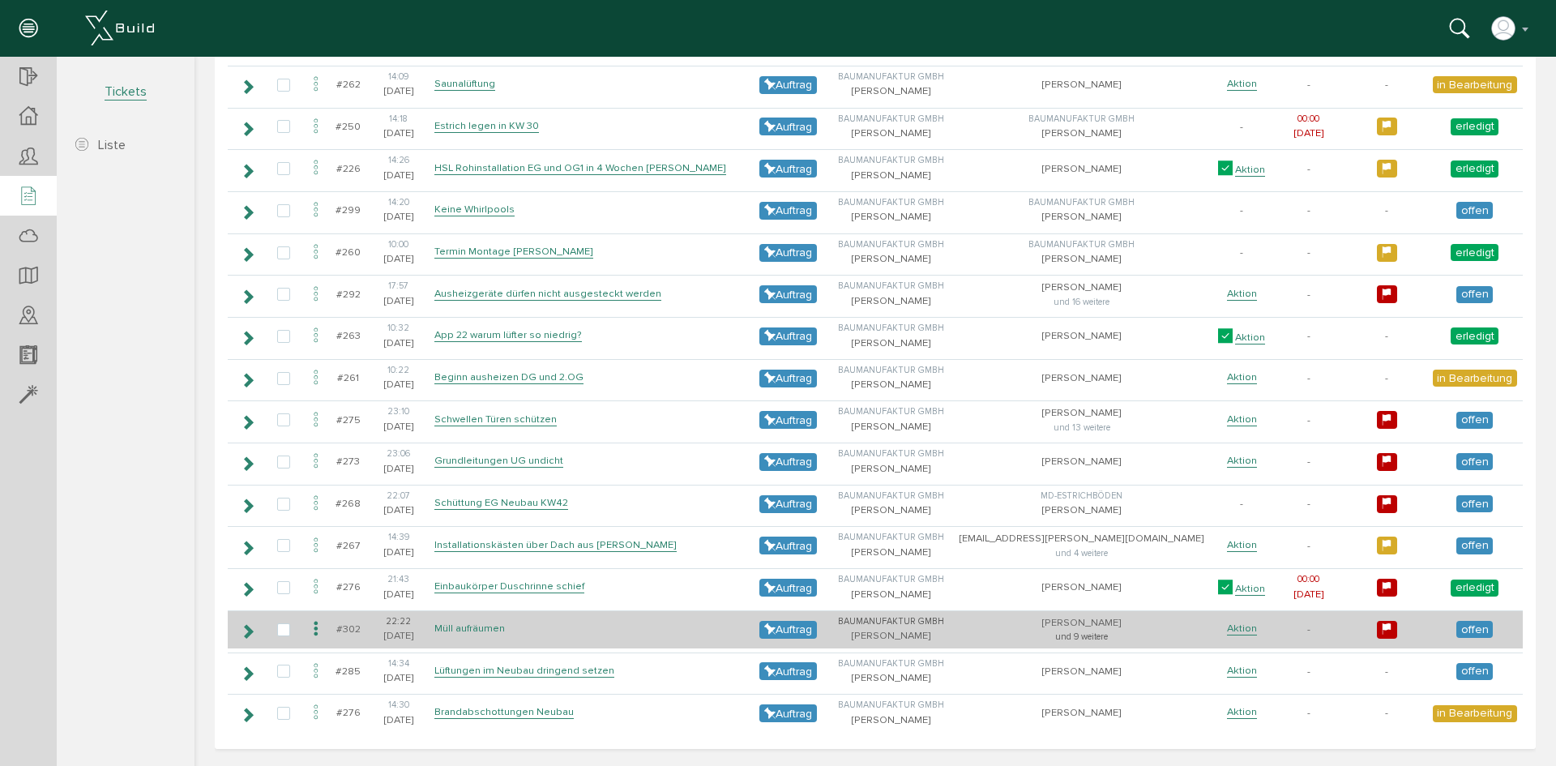
click at [485, 627] on link "Müll aufräumen" at bounding box center [469, 629] width 71 height 14
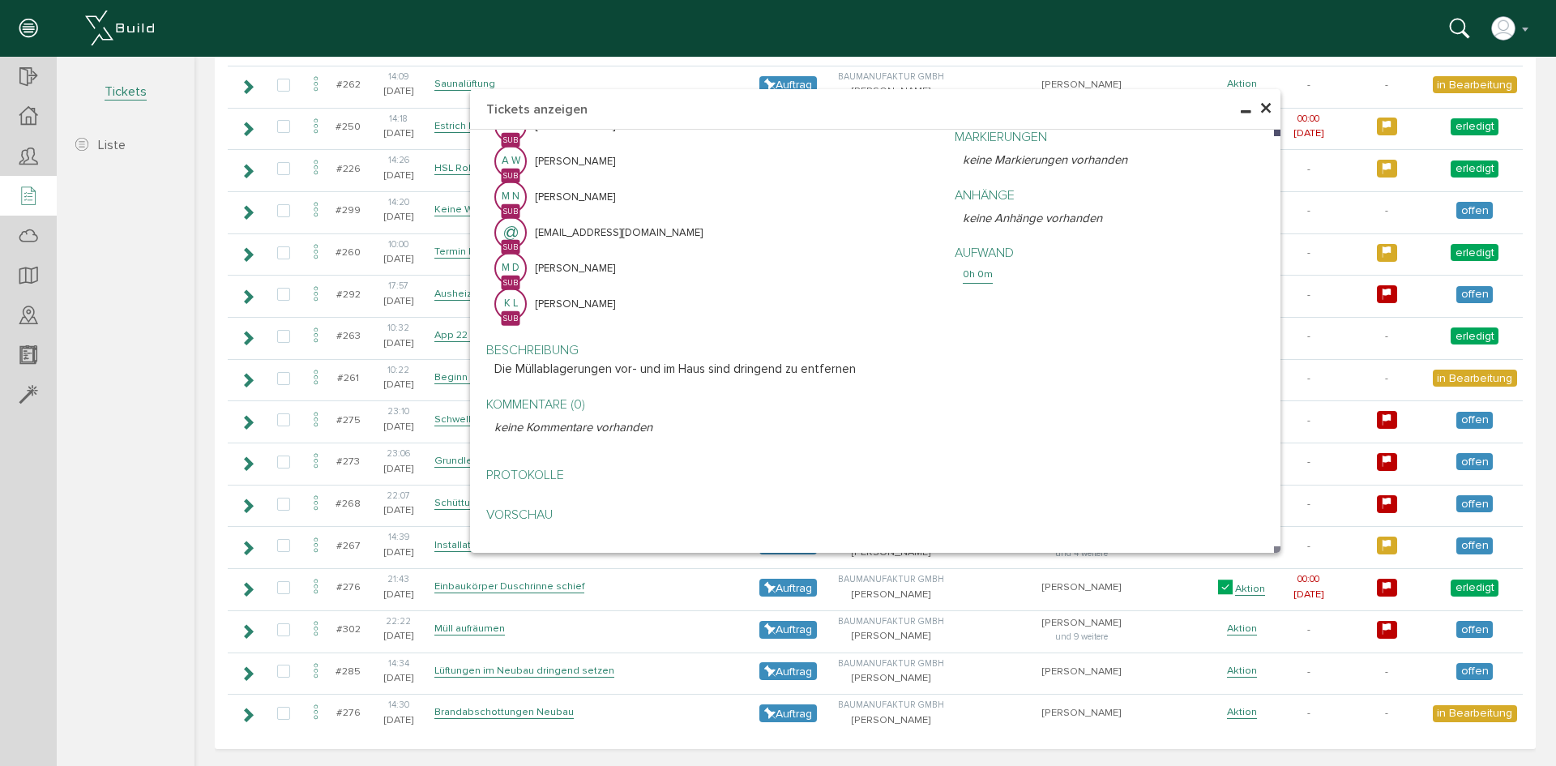
click at [1259, 112] on span "×" at bounding box center [1265, 109] width 13 height 32
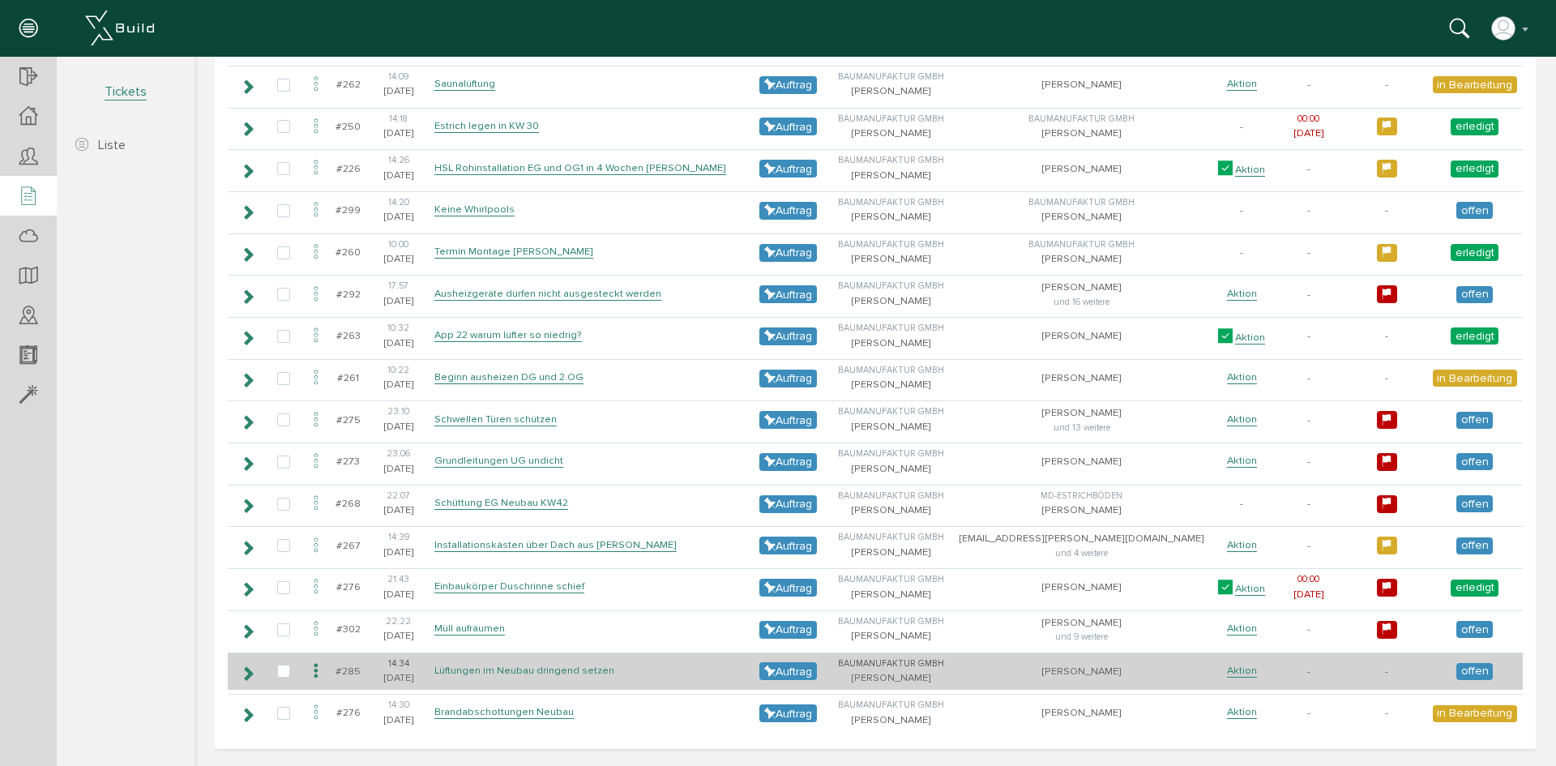
click at [556, 673] on link "Lüftungen im Neubau dringend setzen" at bounding box center [524, 671] width 180 height 14
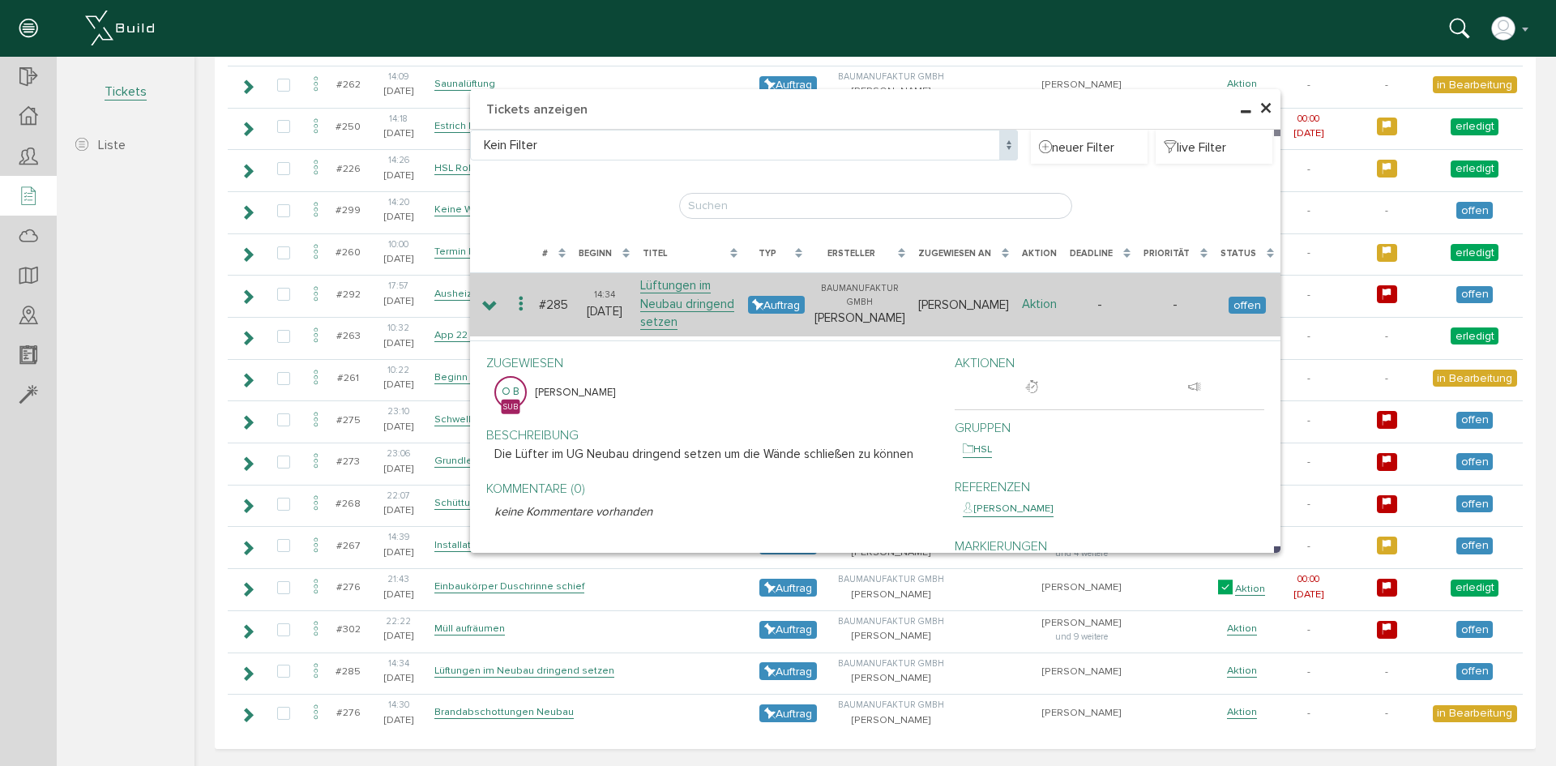
click at [1030, 297] on link "Aktion" at bounding box center [1039, 304] width 35 height 15
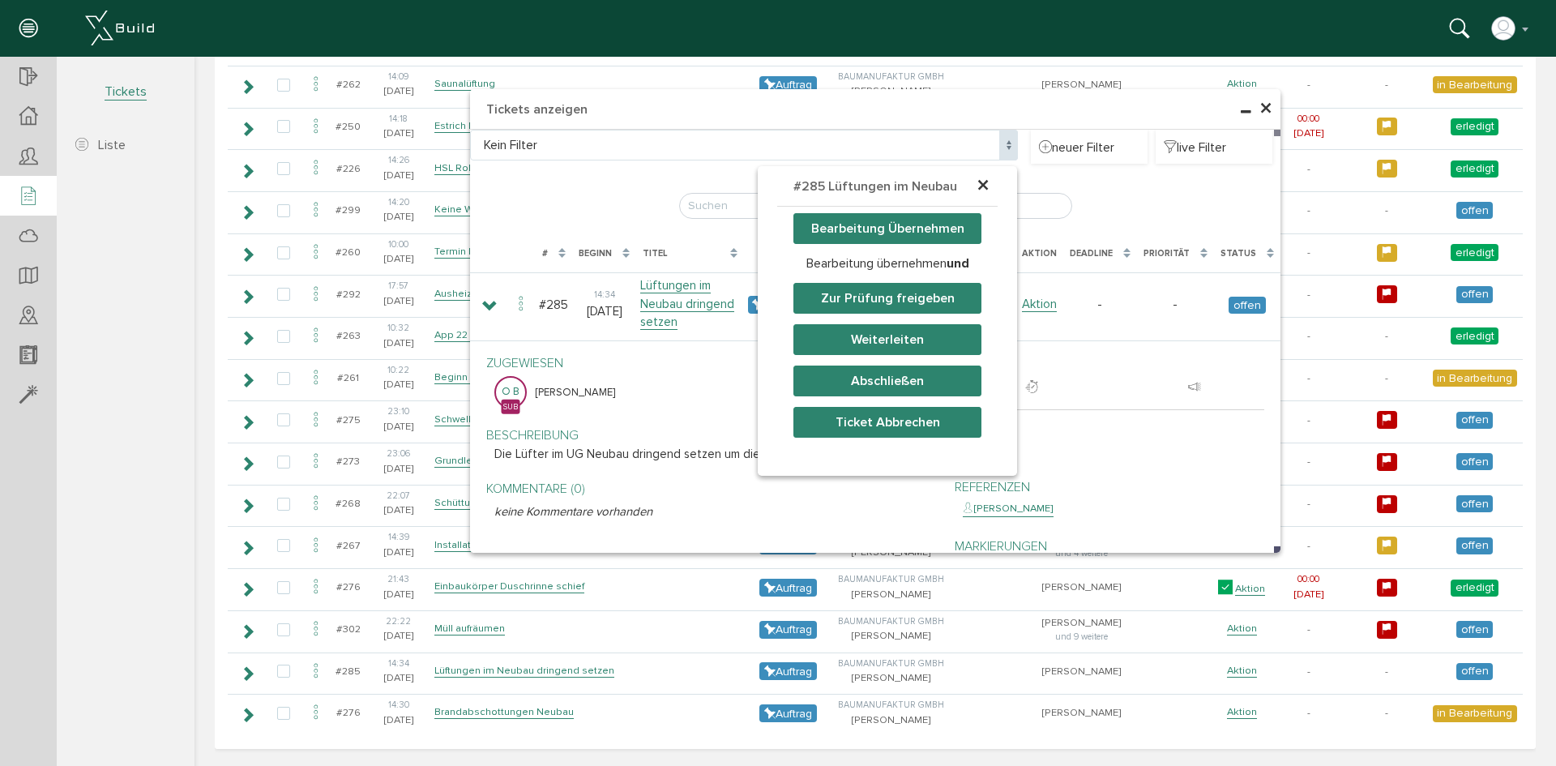
click at [879, 378] on button "Abschließen" at bounding box center [887, 380] width 188 height 31
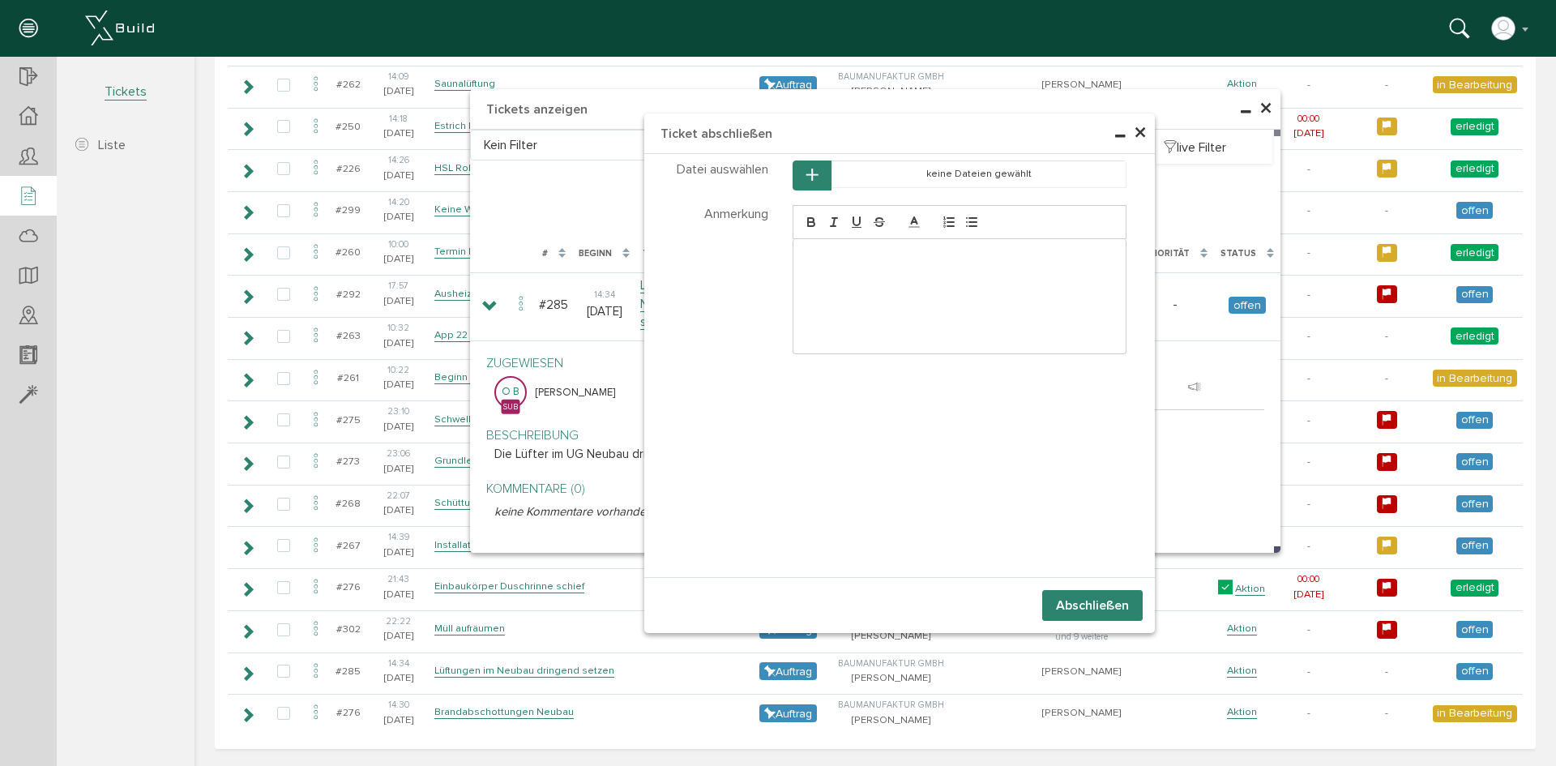
click at [1105, 602] on button "Abschließen" at bounding box center [1092, 605] width 100 height 31
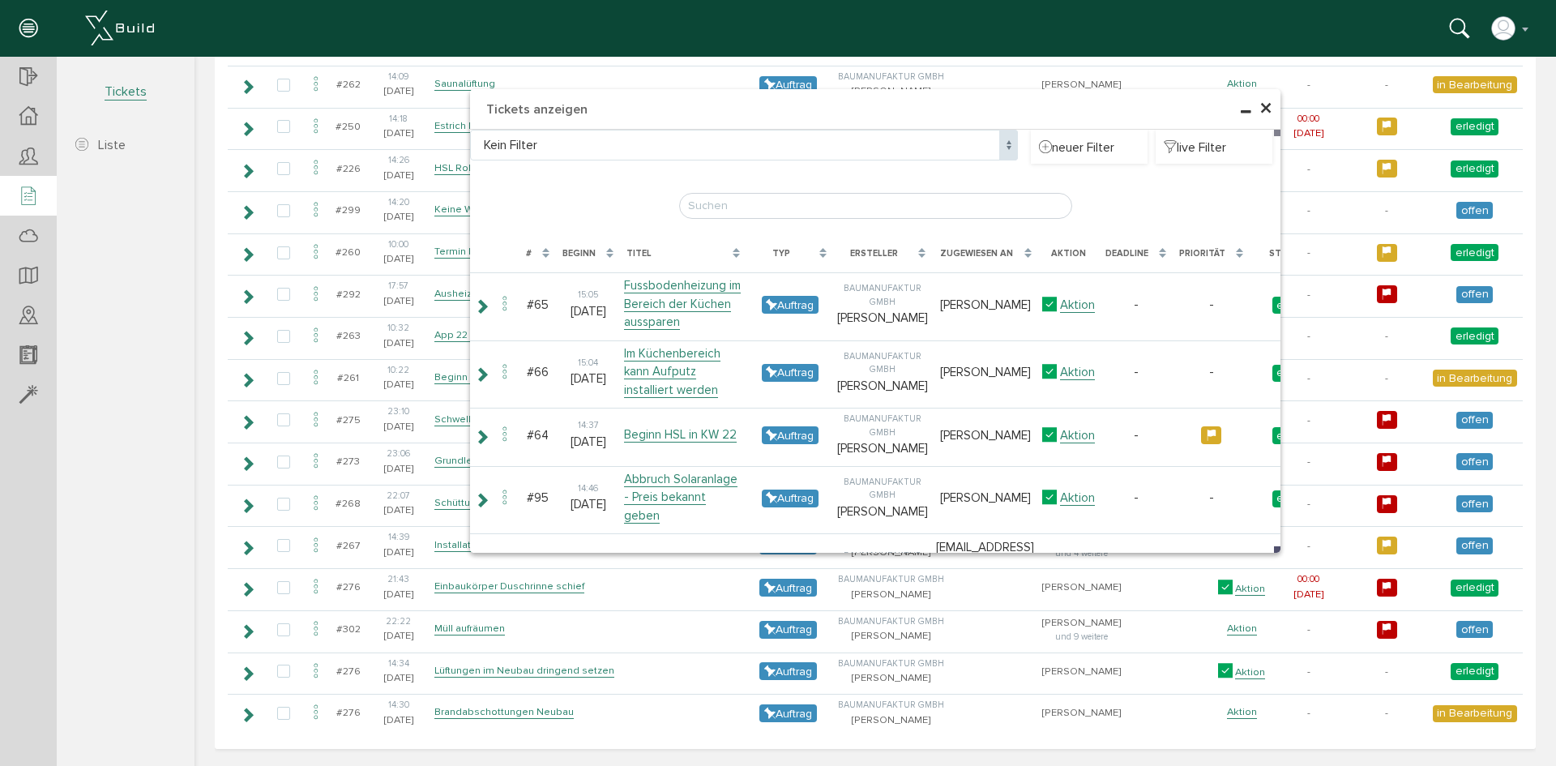
click at [1259, 100] on span "×" at bounding box center [1265, 109] width 13 height 32
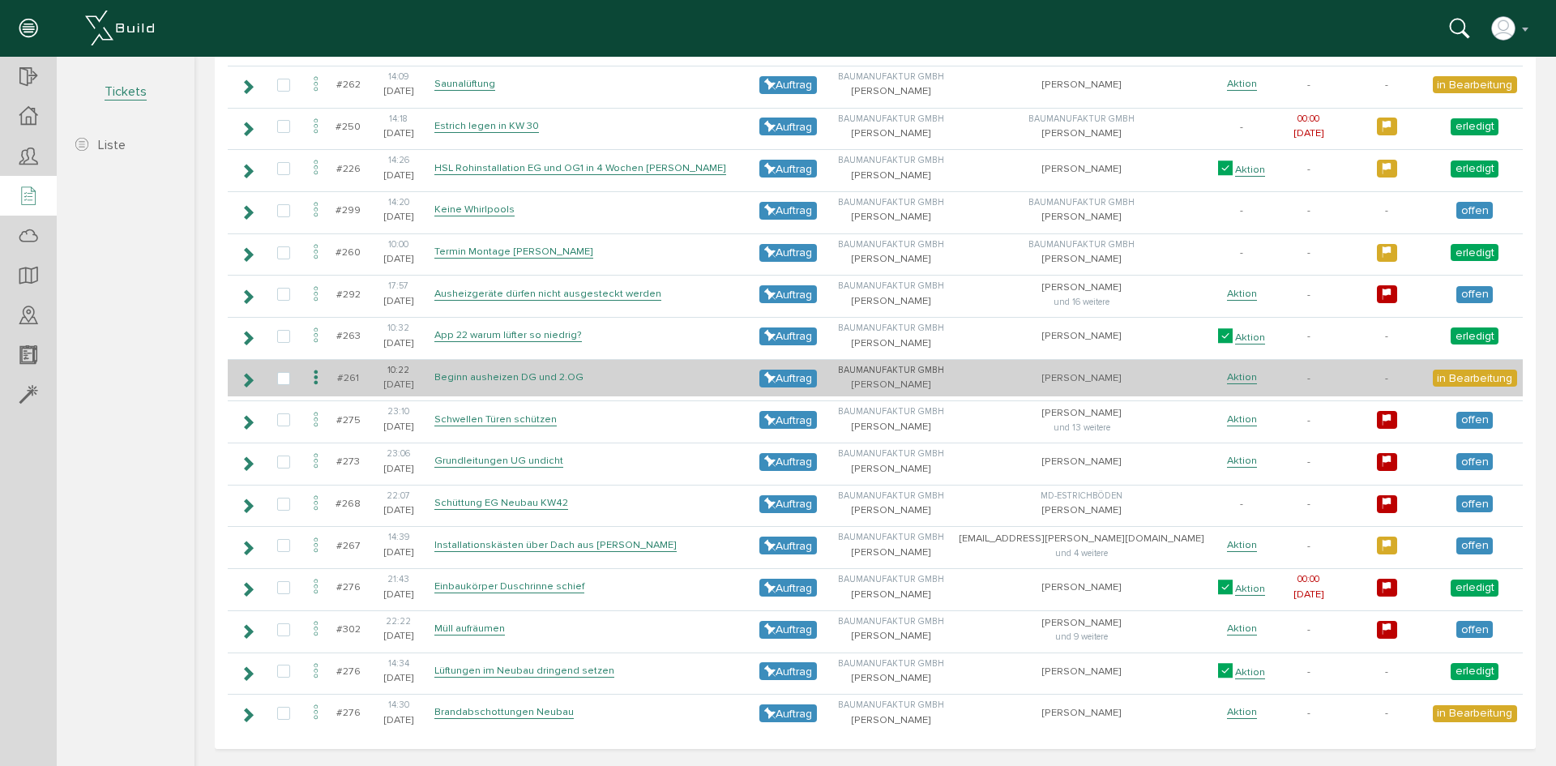
click at [466, 378] on link "Beginn ausheizen DG und 2.OG" at bounding box center [508, 377] width 149 height 14
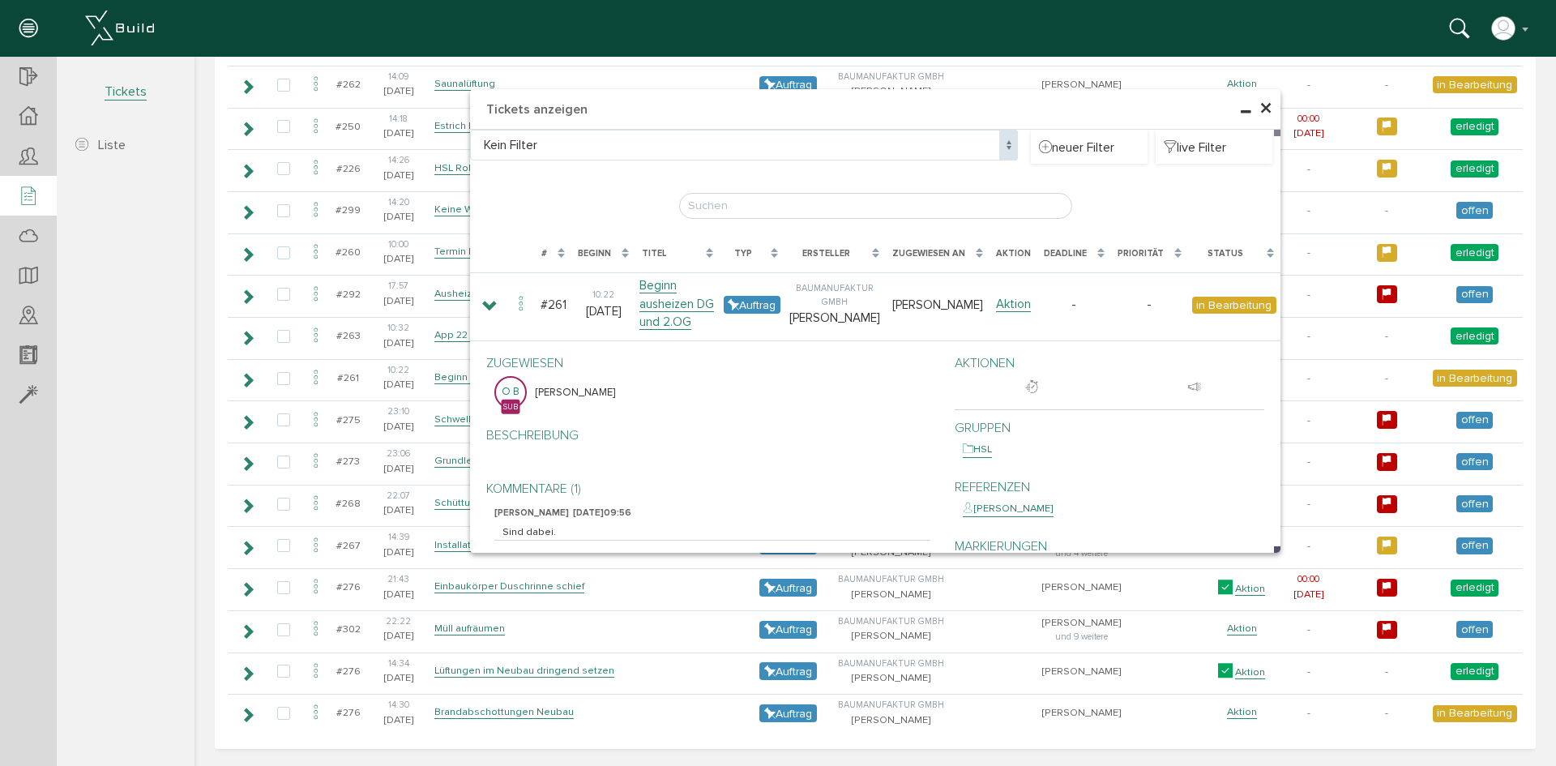
click at [1259, 101] on span "×" at bounding box center [1265, 109] width 13 height 32
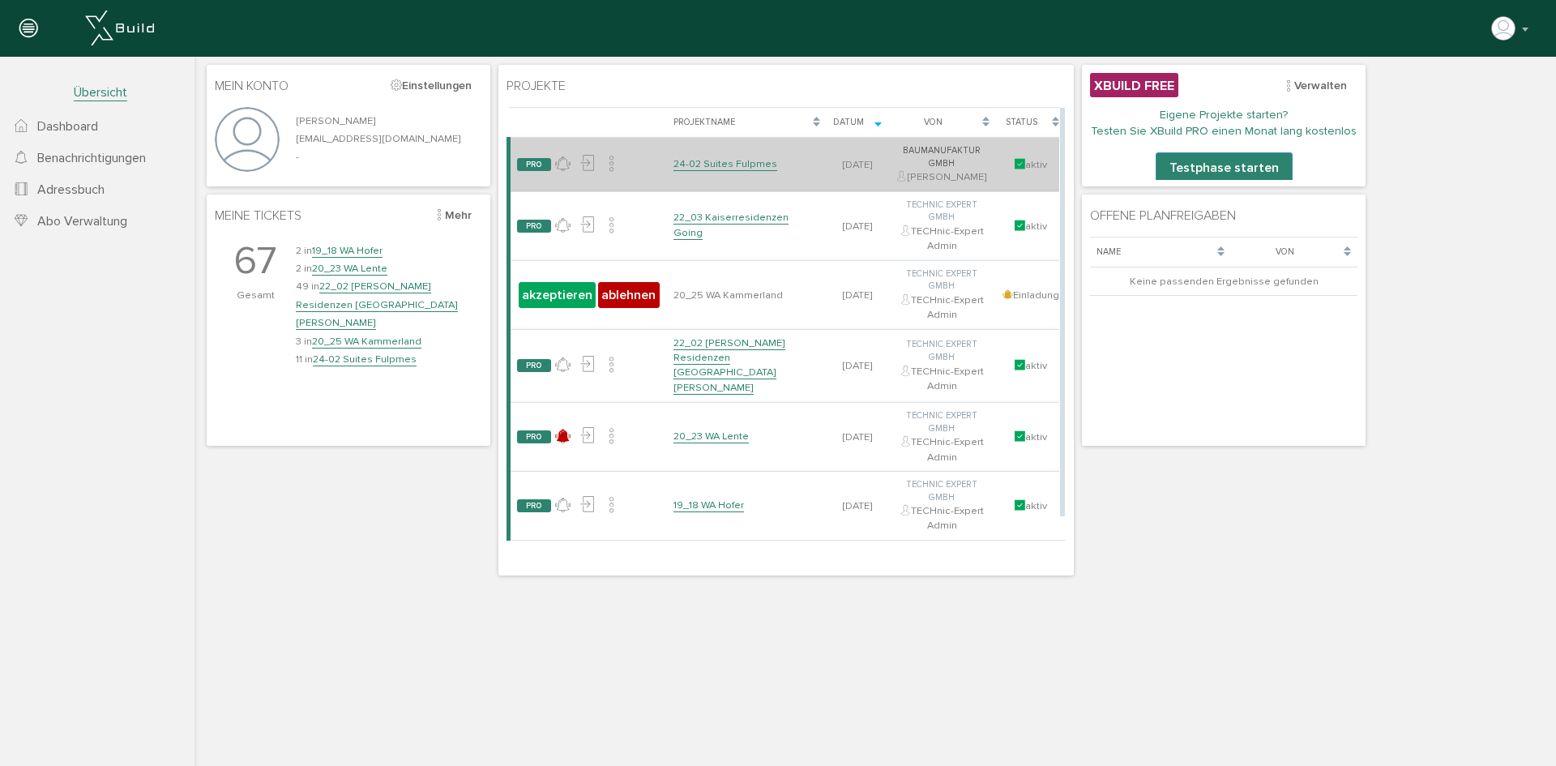
click at [700, 164] on link "24-02 Suites Fulpmes" at bounding box center [725, 164] width 104 height 14
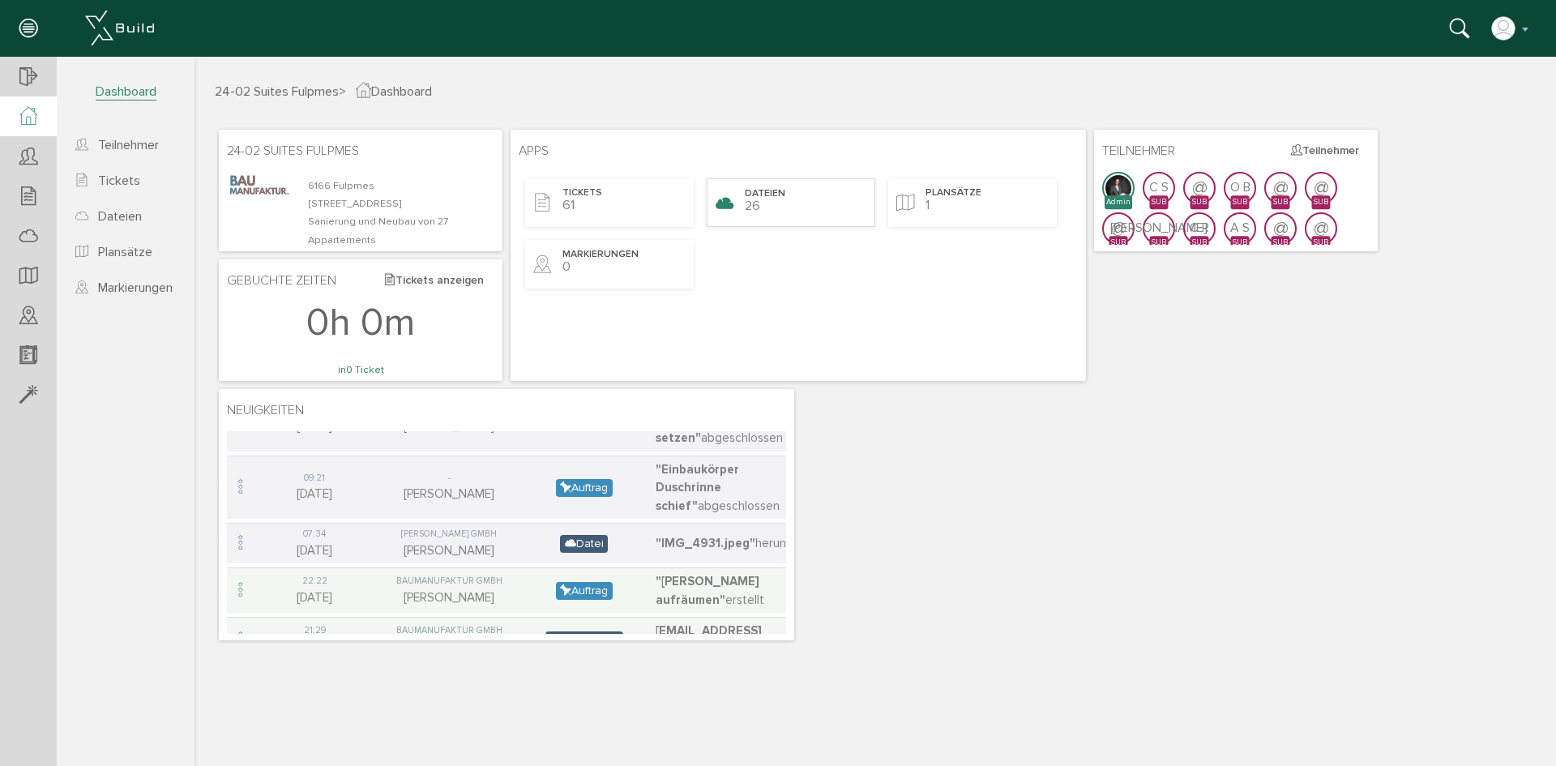
click at [782, 199] on span "Dateien" at bounding box center [765, 194] width 41 height 14
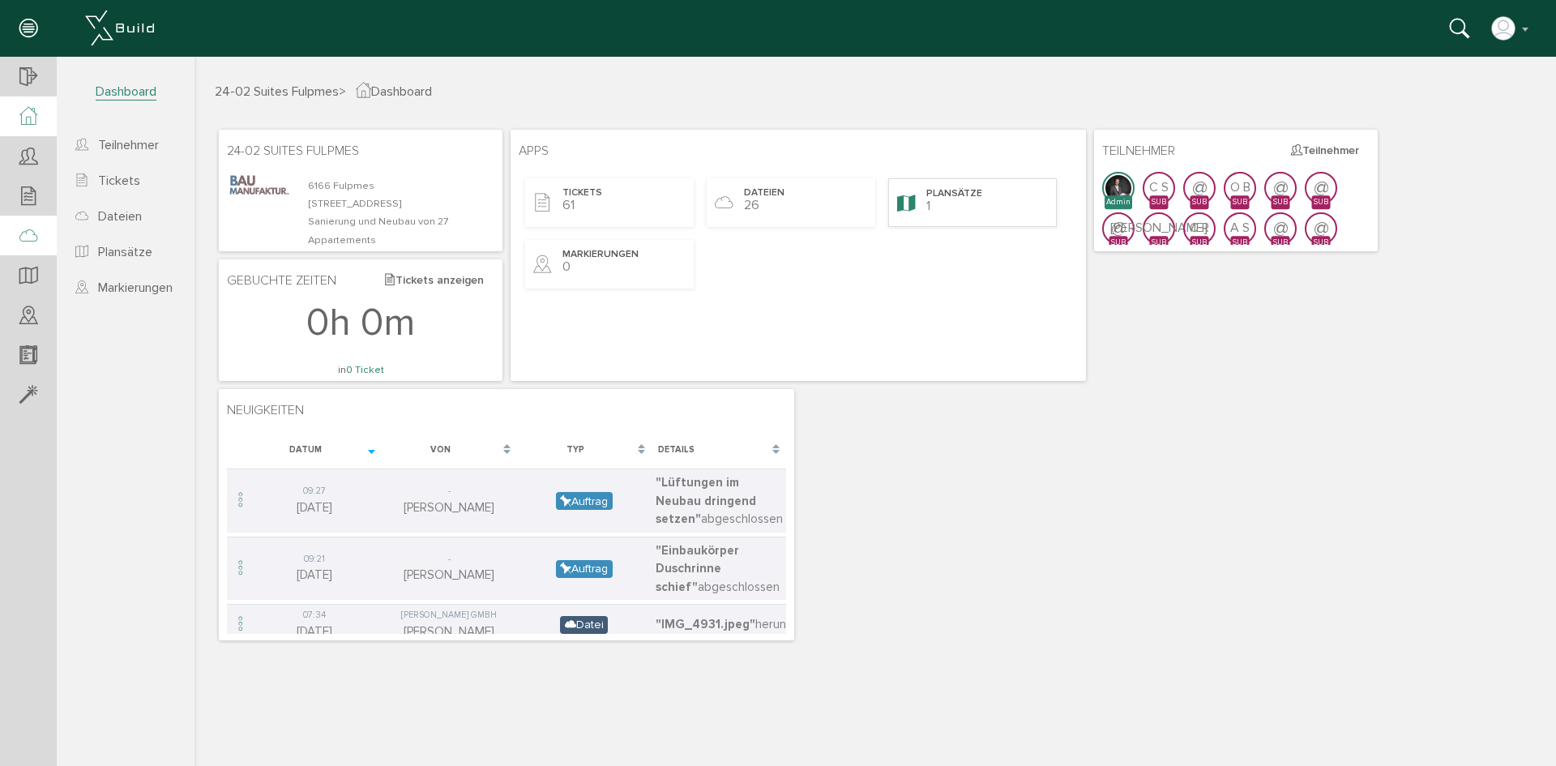
click at [956, 216] on div "Plansätze 1" at bounding box center [972, 202] width 169 height 49
click at [631, 206] on div "Tickets 61" at bounding box center [609, 202] width 169 height 49
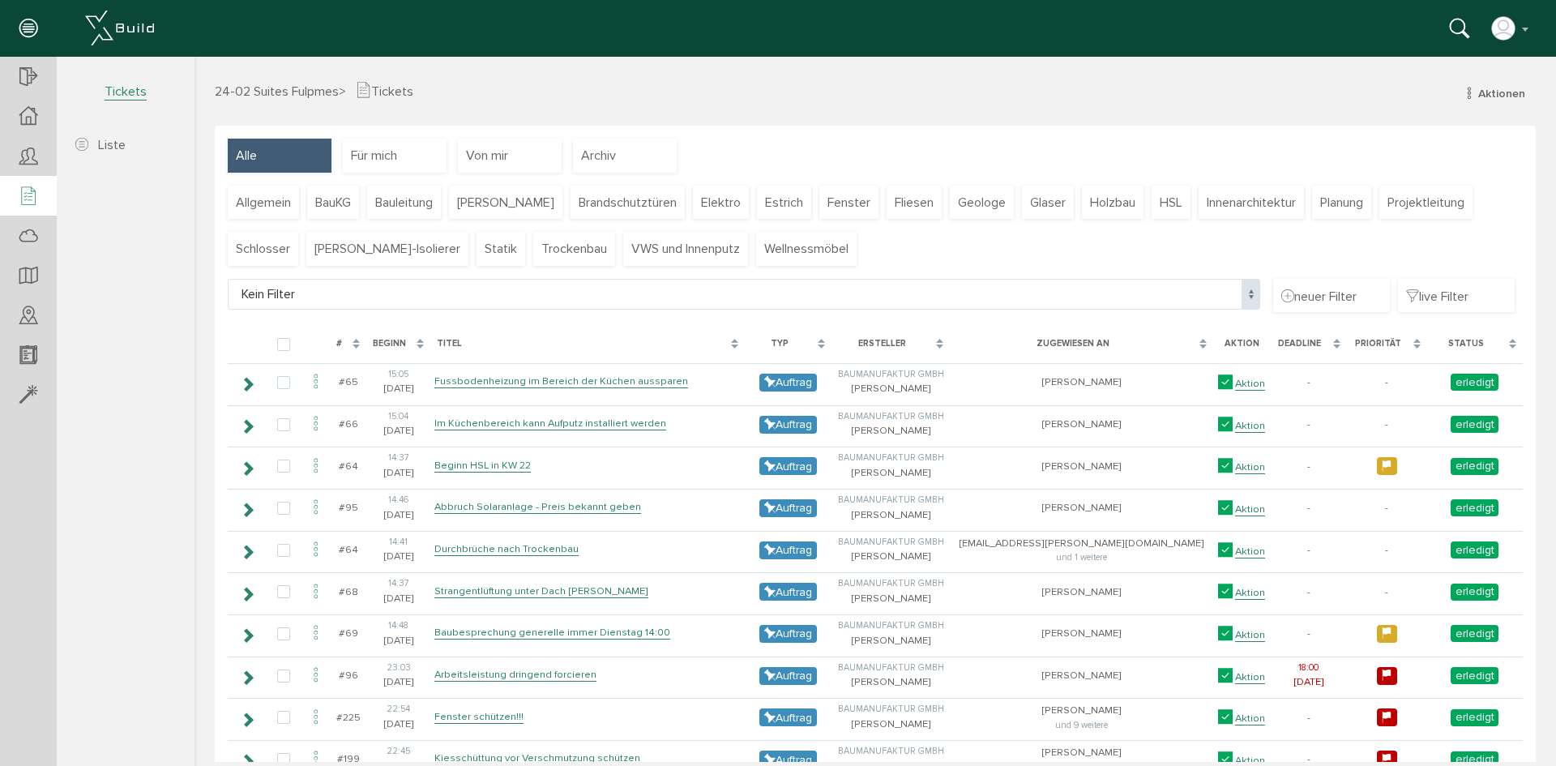
click at [1434, 342] on div "Status" at bounding box center [1467, 344] width 66 height 14
